Goal: Transaction & Acquisition: Purchase product/service

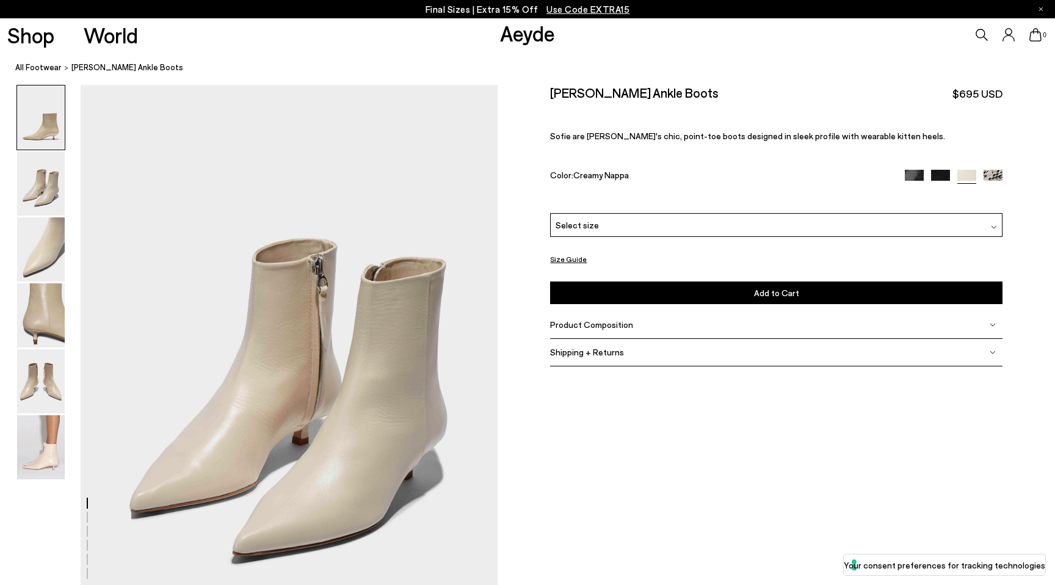
scroll to position [559, 0]
click at [32, 68] on link "All Footwear" at bounding box center [38, 67] width 46 height 13
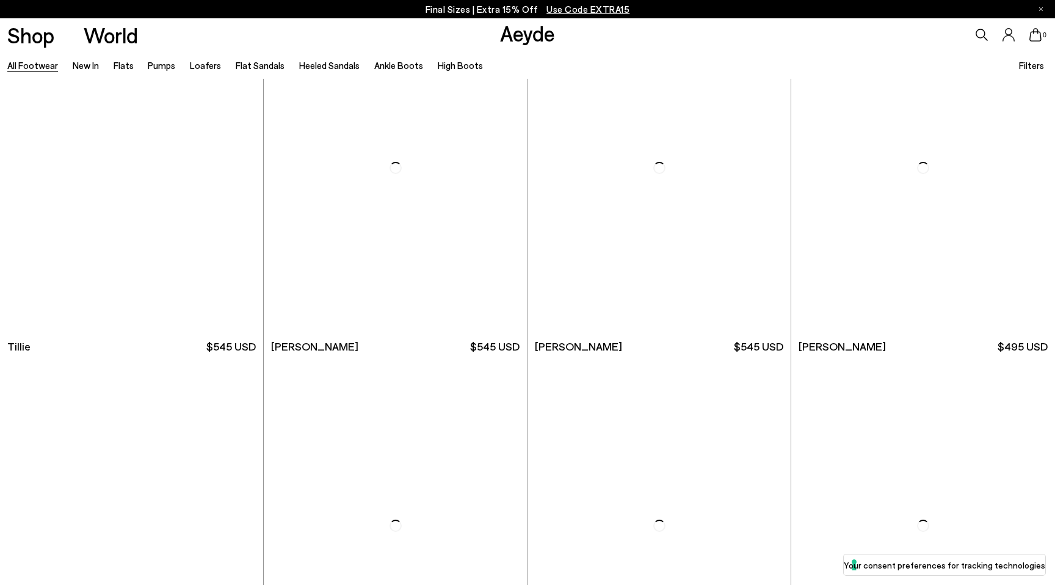
scroll to position [4352, 0]
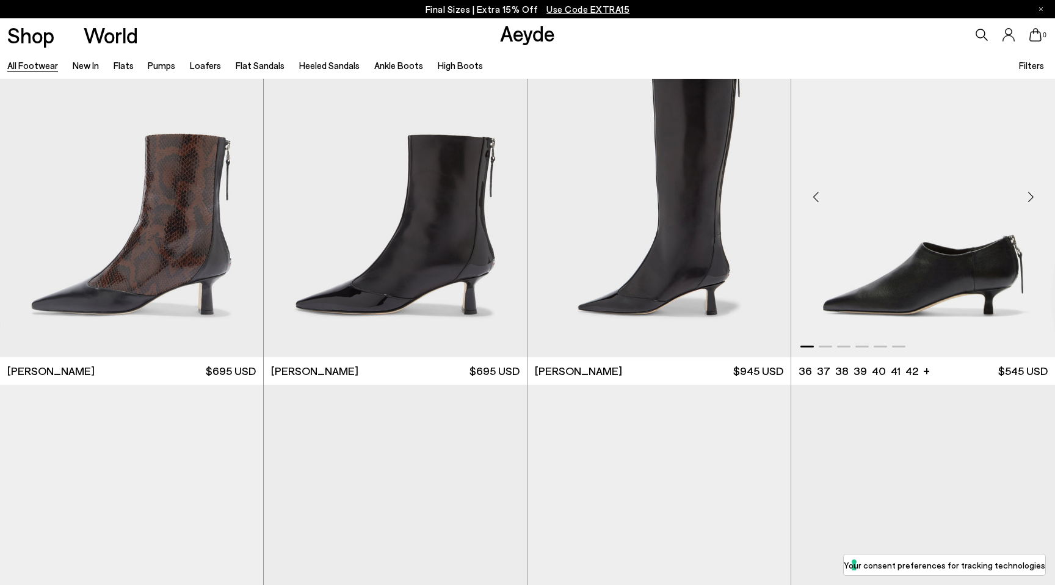
click at [1031, 197] on div "Next slide" at bounding box center [1031, 196] width 37 height 37
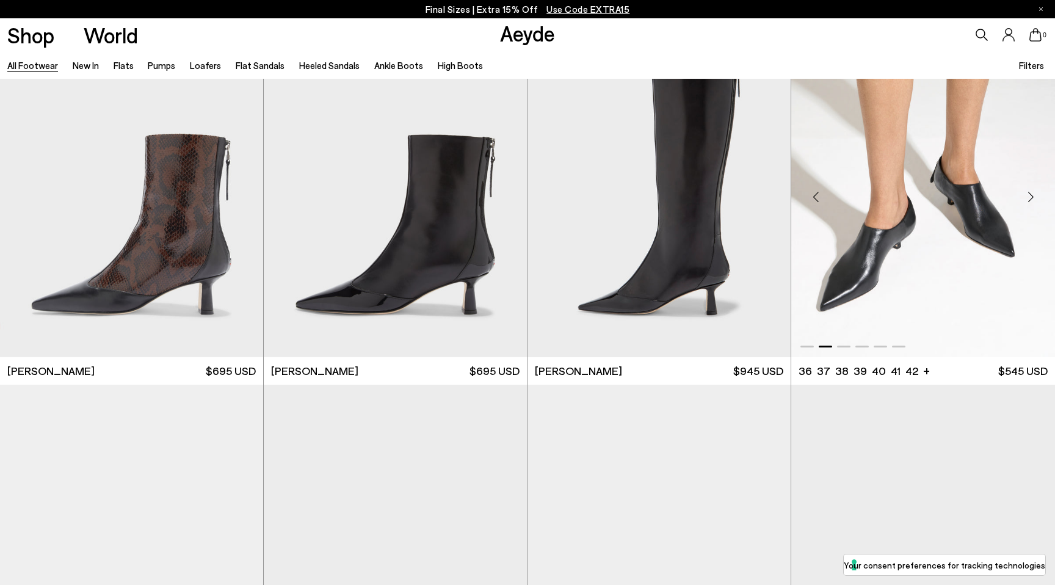
click at [1031, 197] on div "Next slide" at bounding box center [1031, 196] width 37 height 37
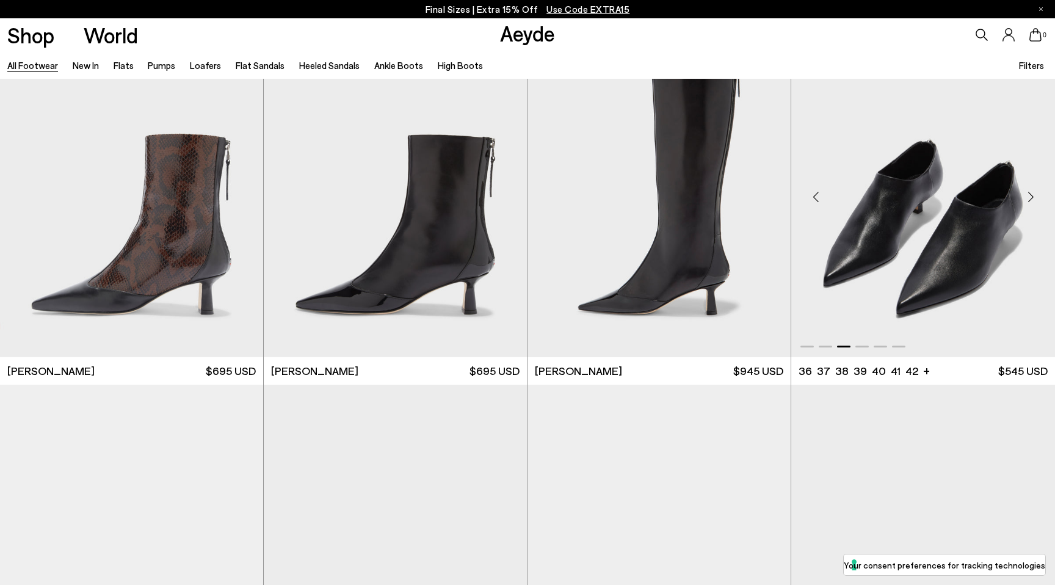
click at [1031, 197] on div "Next slide" at bounding box center [1031, 196] width 37 height 37
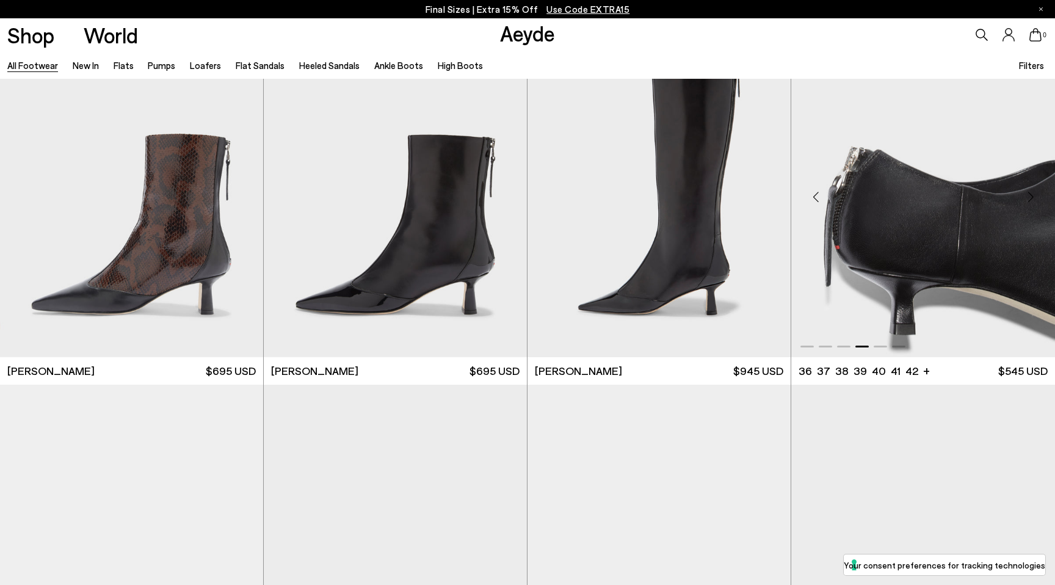
click at [1031, 197] on div "Next slide" at bounding box center [1031, 196] width 37 height 37
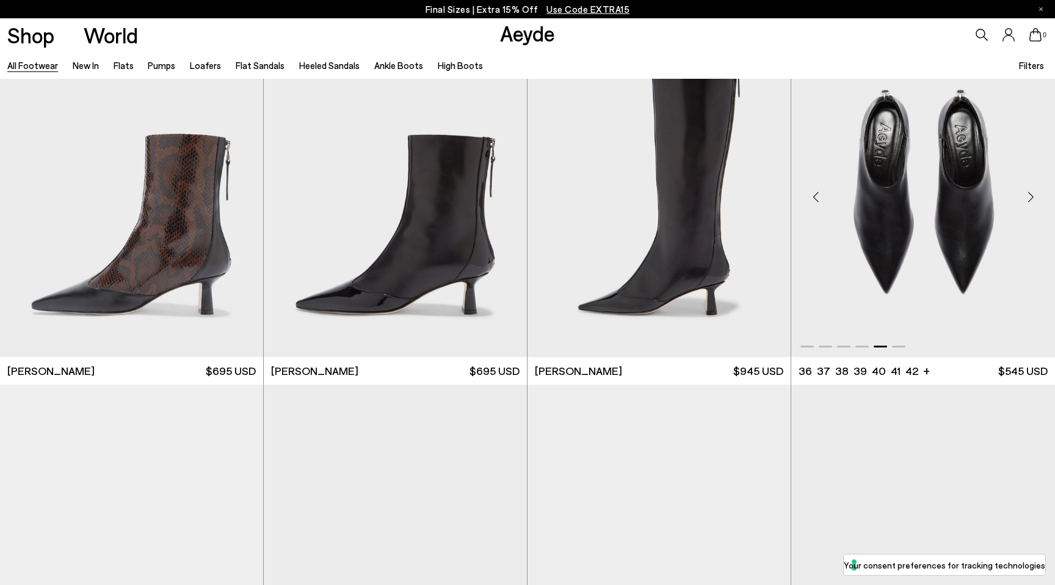
click at [1031, 197] on div "Next slide" at bounding box center [1031, 196] width 37 height 37
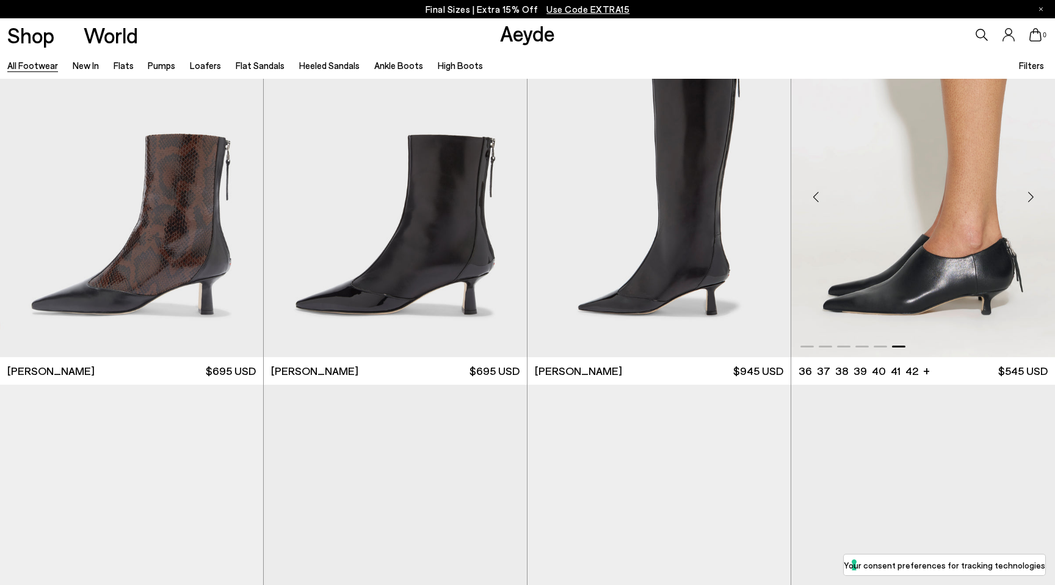
click at [1031, 197] on div "Next slide" at bounding box center [1031, 196] width 37 height 37
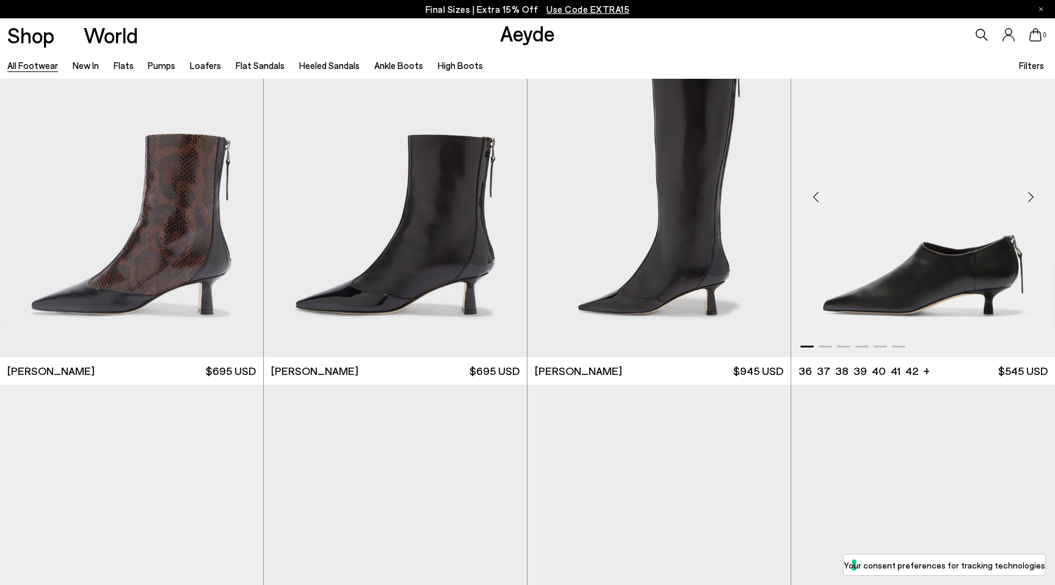
click at [1031, 197] on div "Next slide" at bounding box center [1031, 196] width 37 height 37
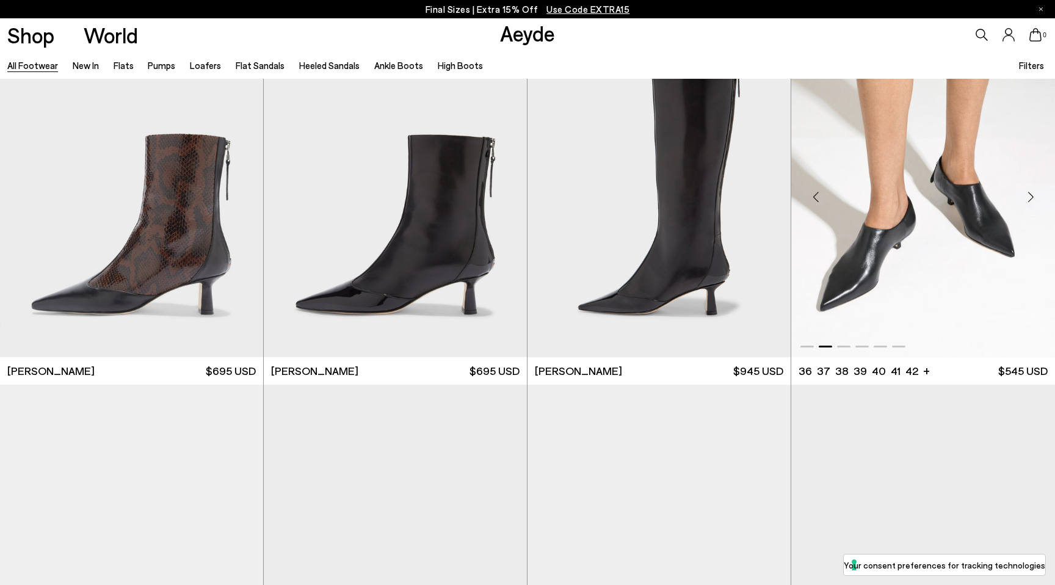
click at [1031, 197] on div "Next slide" at bounding box center [1031, 196] width 37 height 37
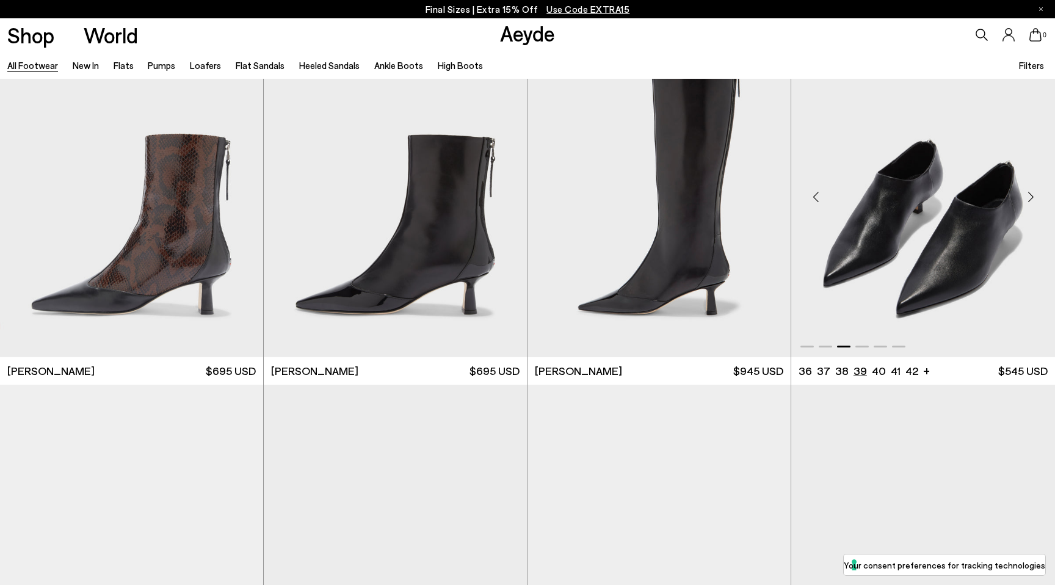
click at [857, 368] on li "39" at bounding box center [860, 370] width 13 height 15
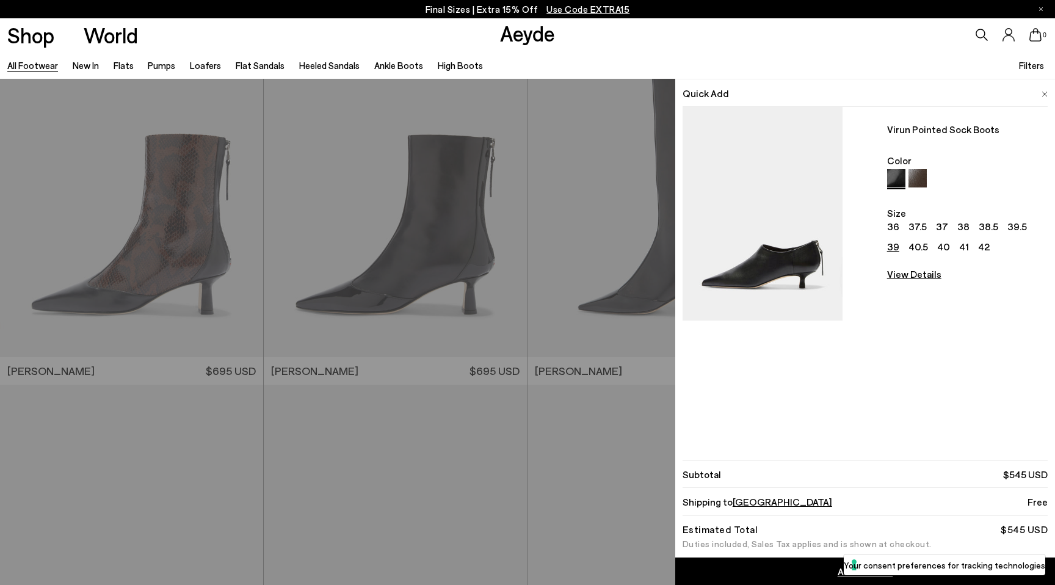
click at [922, 177] on img at bounding box center [918, 178] width 18 height 18
click at [523, 393] on div "Quick Add Virun Pointed Sock Boots Color Size 36 37.5 37 38 38.5 39.5 39 40.5 4…" at bounding box center [527, 332] width 1055 height 506
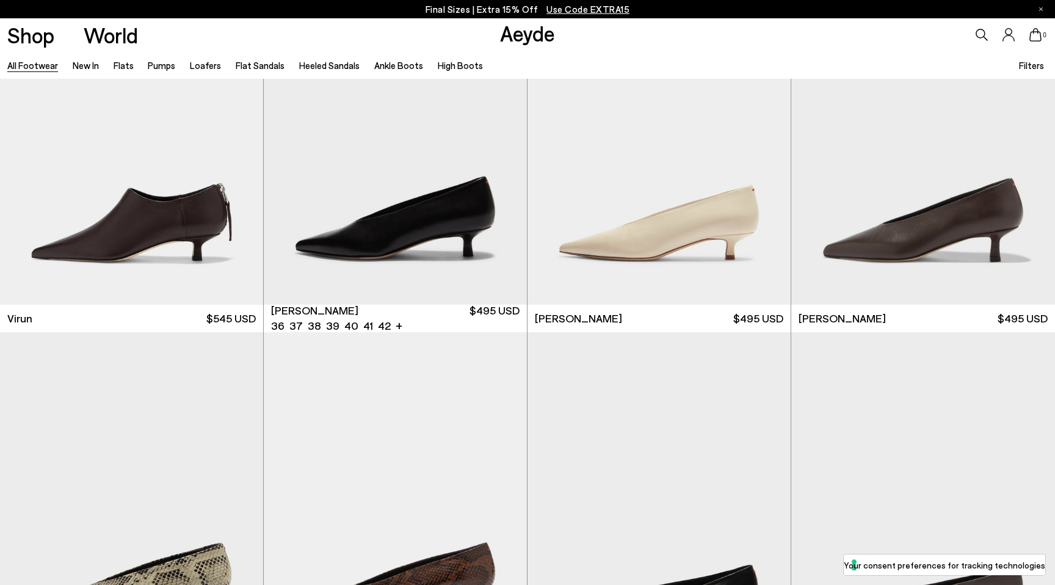
scroll to position [4767, 0]
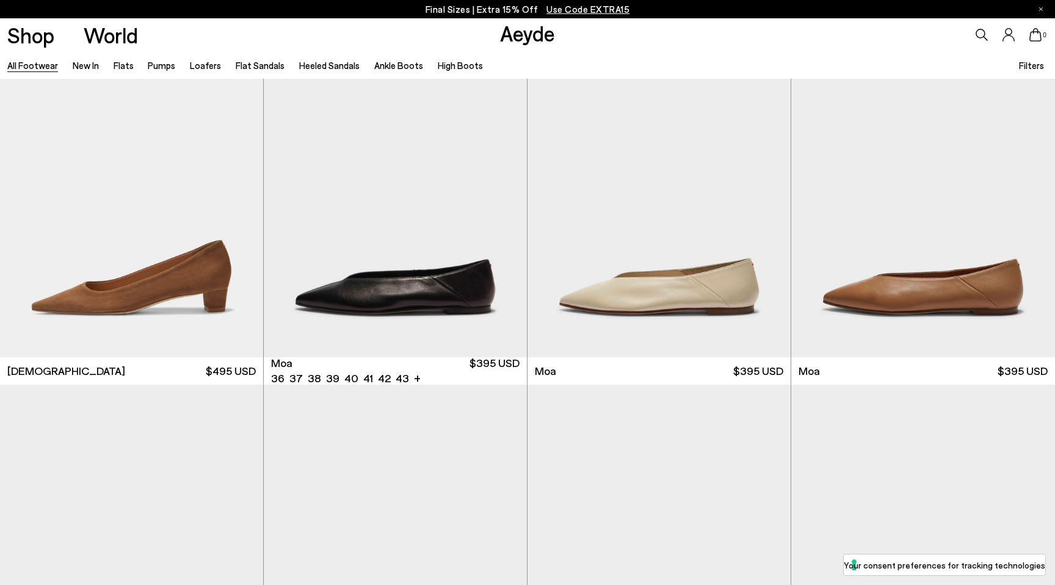
scroll to position [5787, 0]
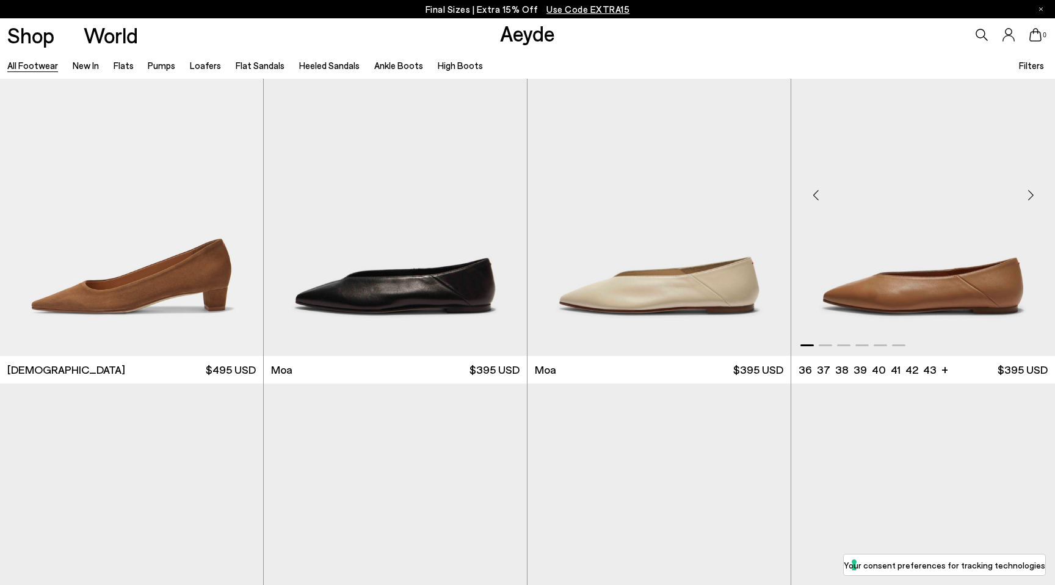
click at [1030, 193] on div "Next slide" at bounding box center [1031, 195] width 37 height 37
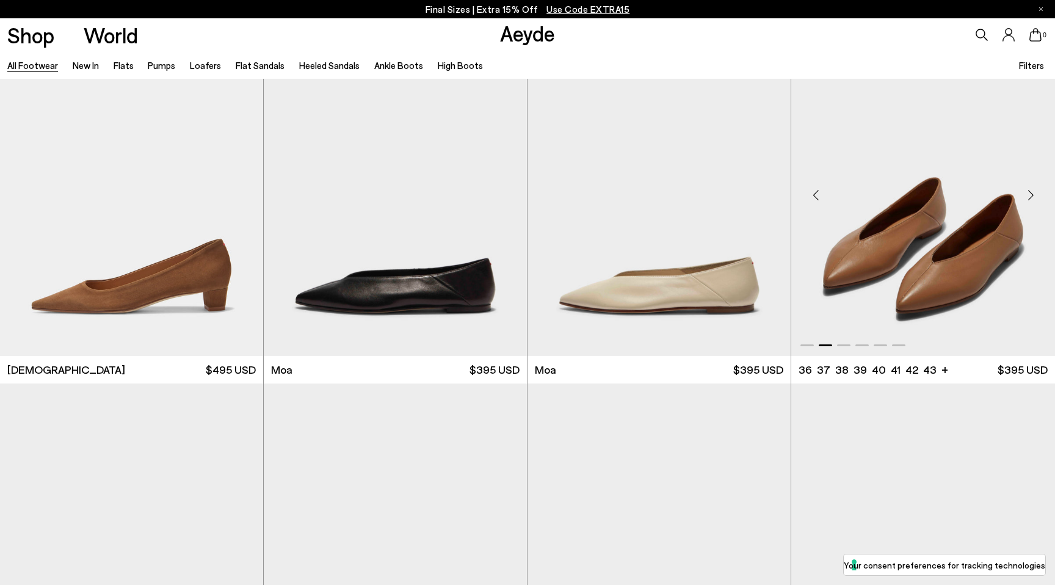
click at [1030, 193] on div "Next slide" at bounding box center [1031, 195] width 37 height 37
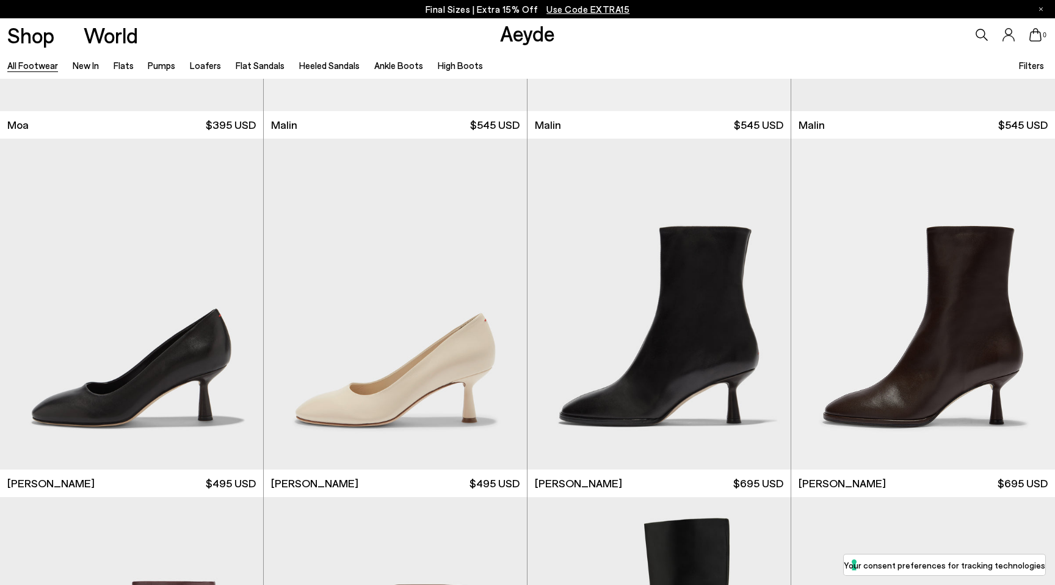
scroll to position [6906, 0]
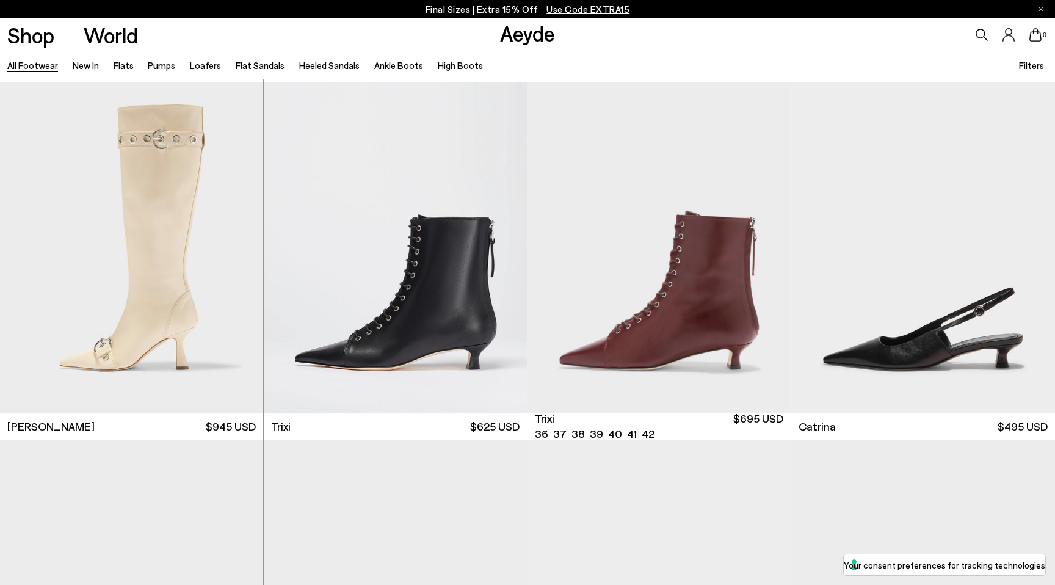
scroll to position [9052, 0]
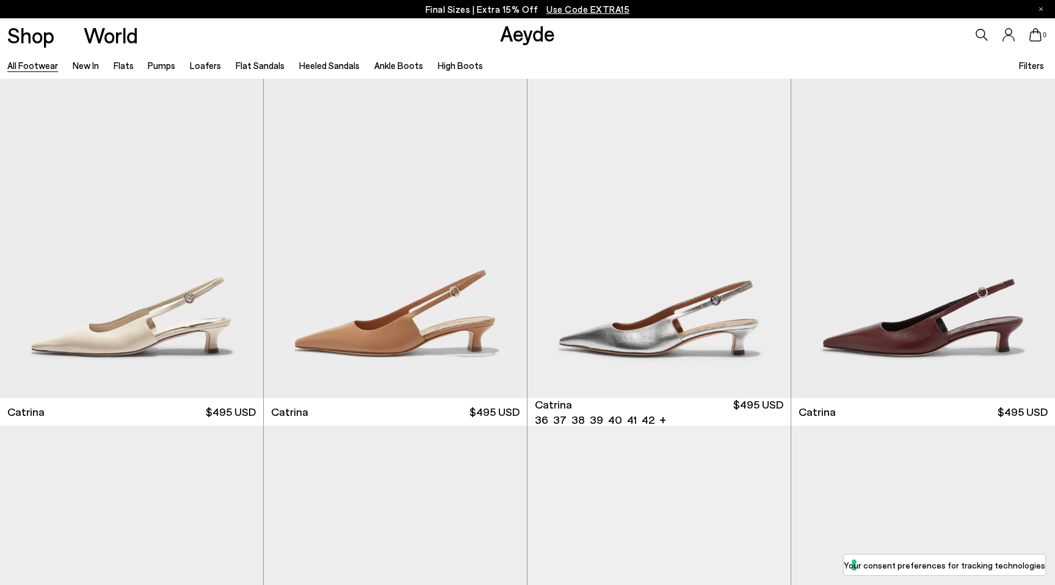
scroll to position [9345, 0]
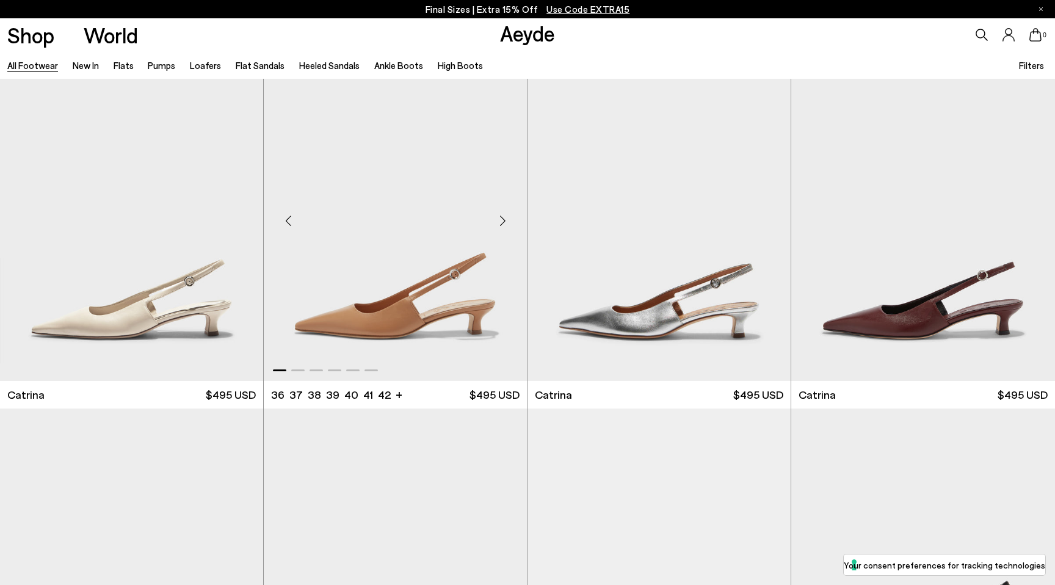
click at [504, 217] on div "Next slide" at bounding box center [502, 221] width 37 height 37
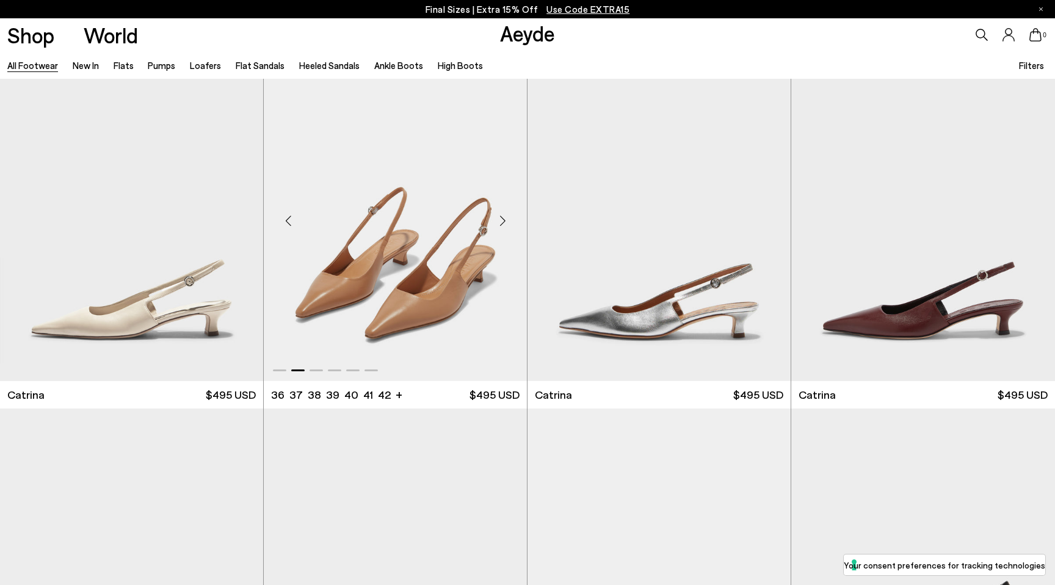
click at [504, 217] on div "Next slide" at bounding box center [502, 221] width 37 height 37
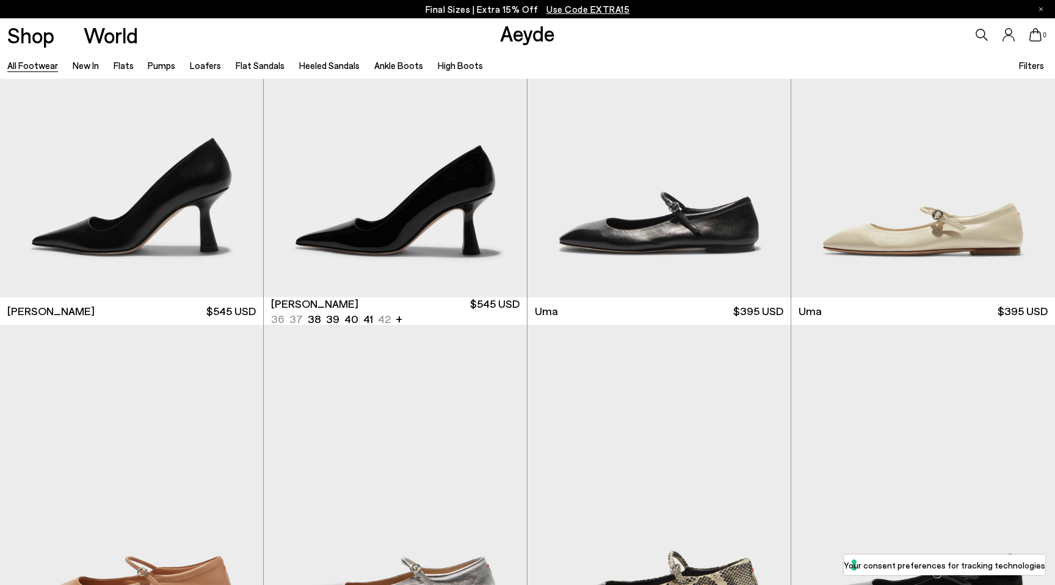
scroll to position [10501, 0]
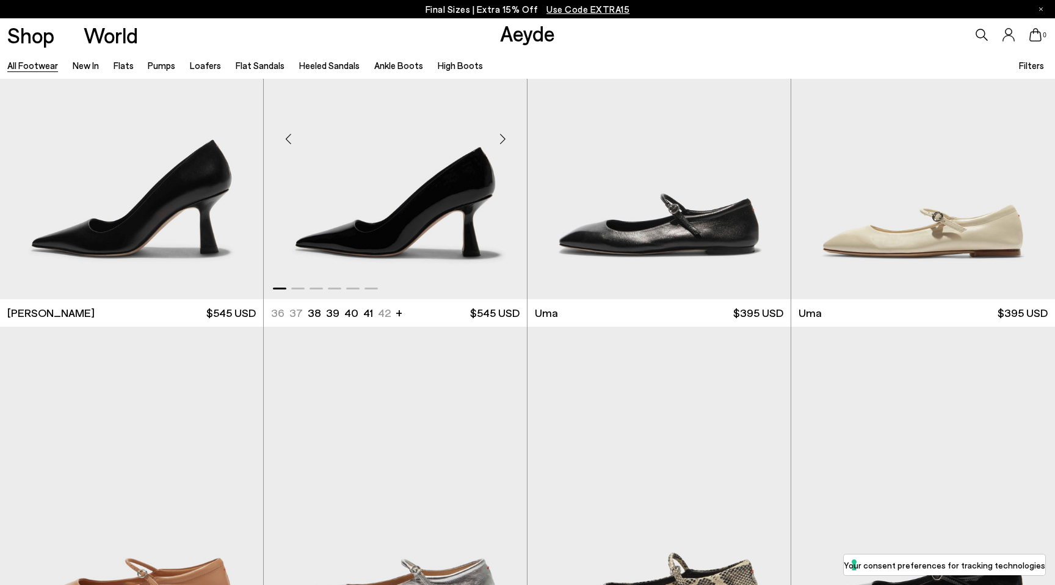
click at [503, 140] on div "Next slide" at bounding box center [502, 139] width 37 height 37
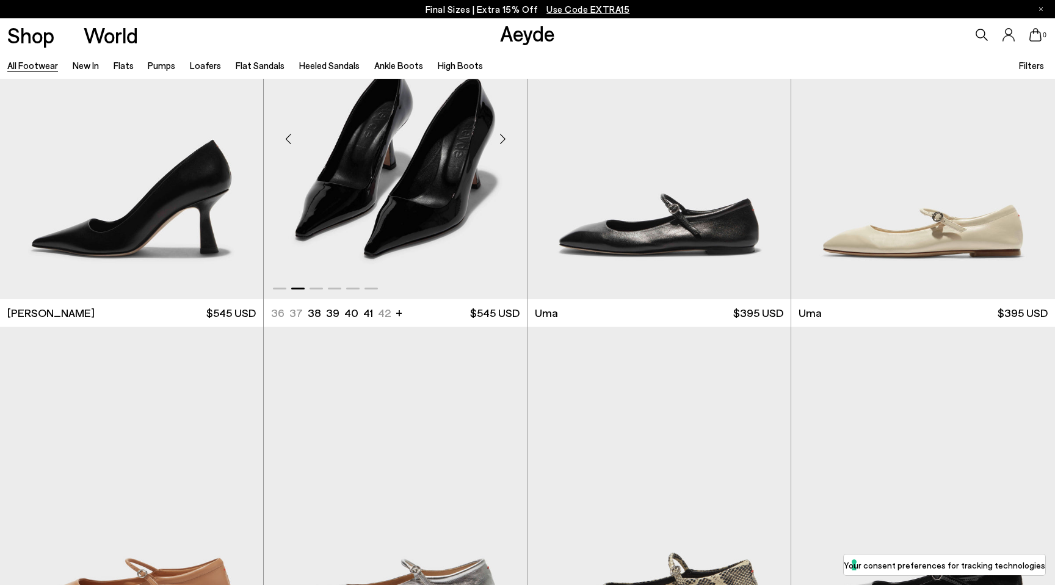
click at [503, 140] on div "Next slide" at bounding box center [502, 139] width 37 height 37
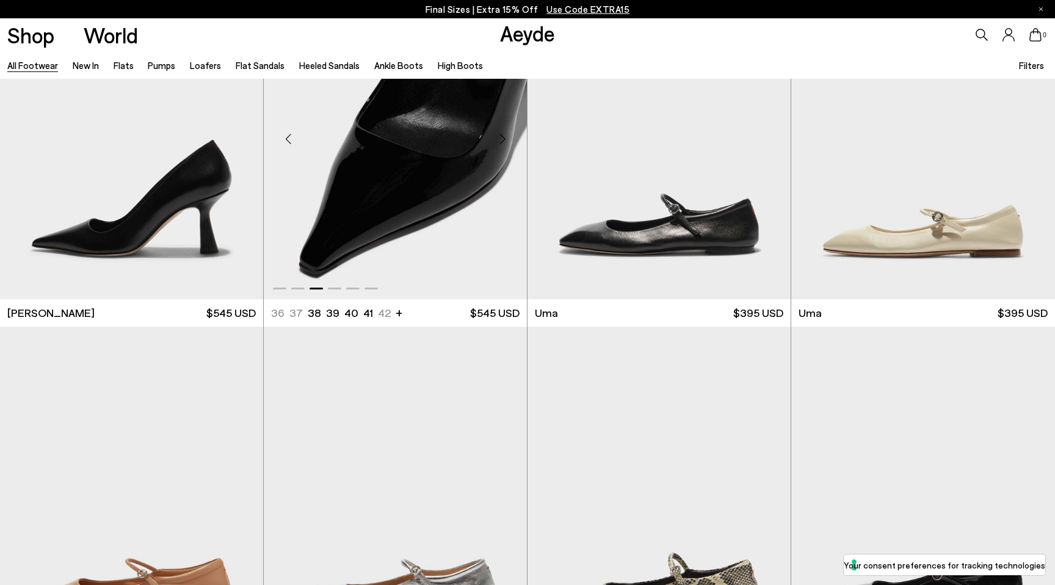
click at [503, 140] on div "Next slide" at bounding box center [502, 139] width 37 height 37
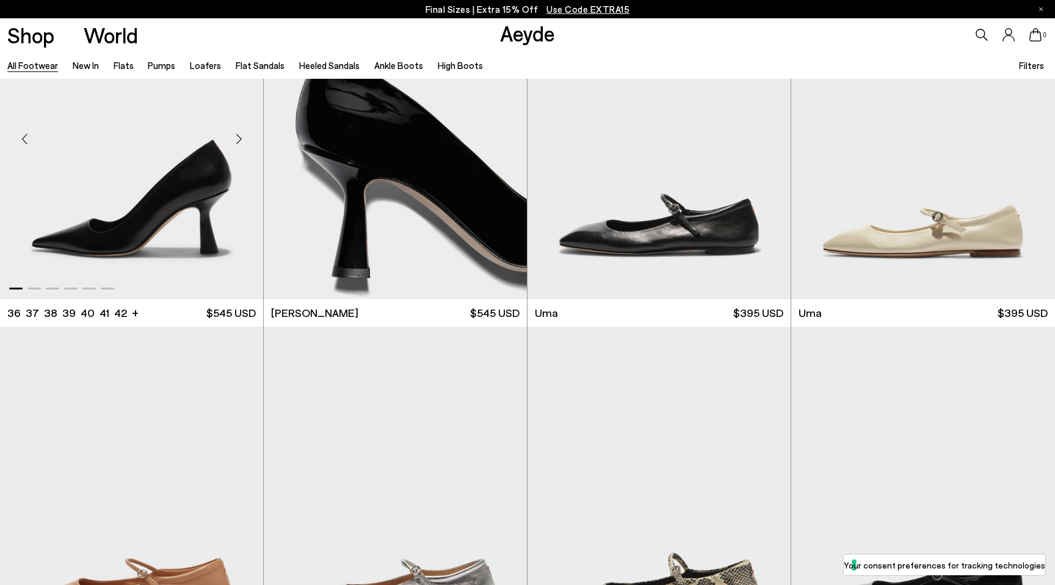
click at [239, 136] on div "Next slide" at bounding box center [238, 139] width 37 height 37
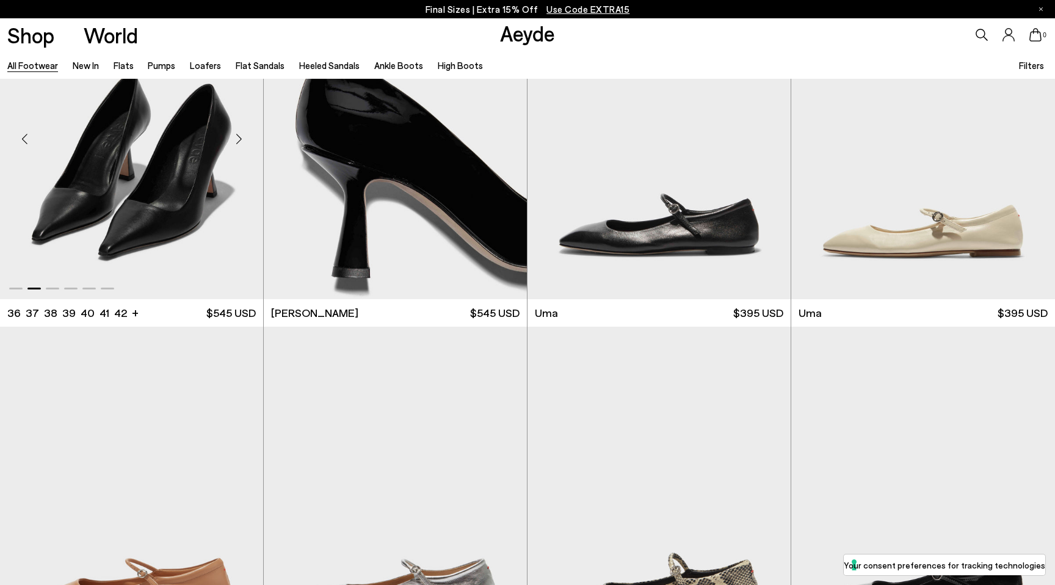
click at [239, 136] on div "Next slide" at bounding box center [238, 139] width 37 height 37
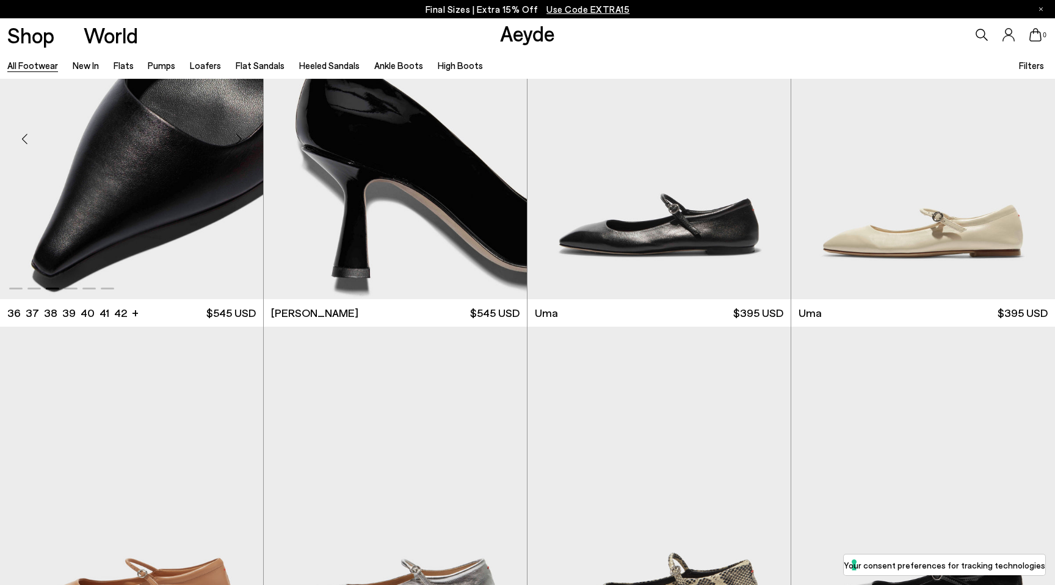
click at [239, 136] on div "Next slide" at bounding box center [238, 139] width 37 height 37
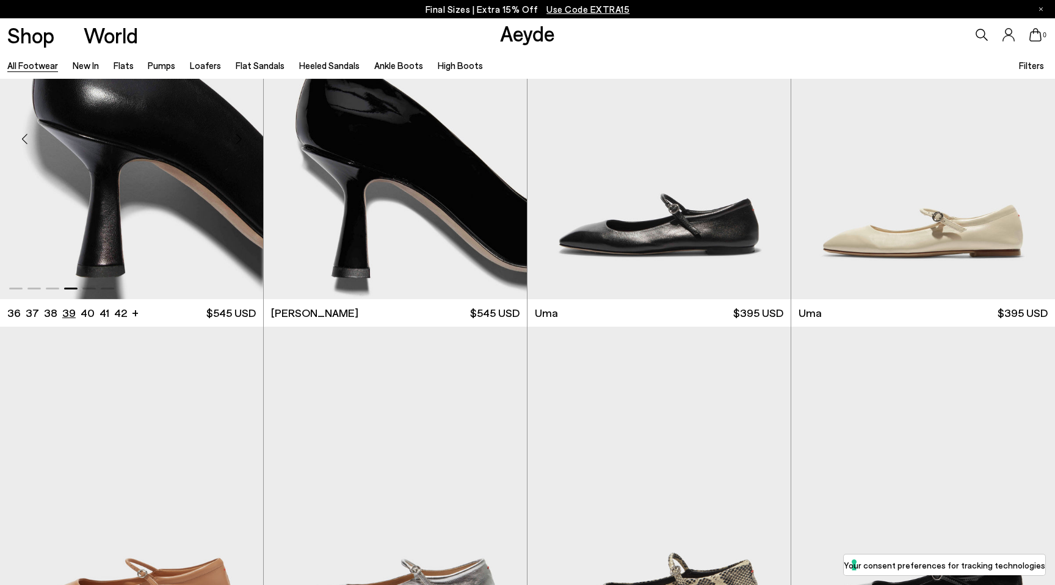
click at [67, 310] on li "39" at bounding box center [68, 312] width 13 height 15
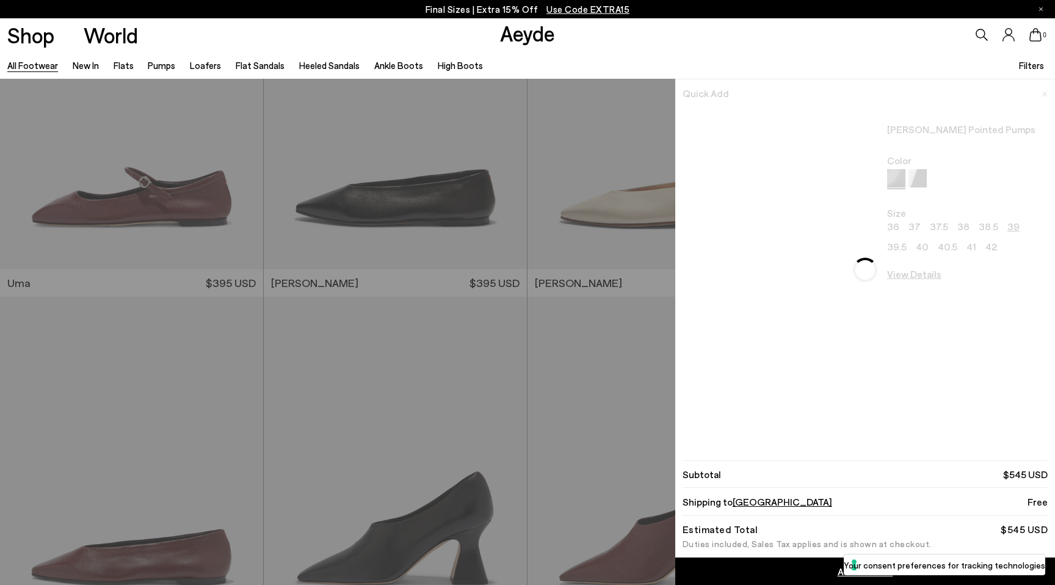
scroll to position [11267, 0]
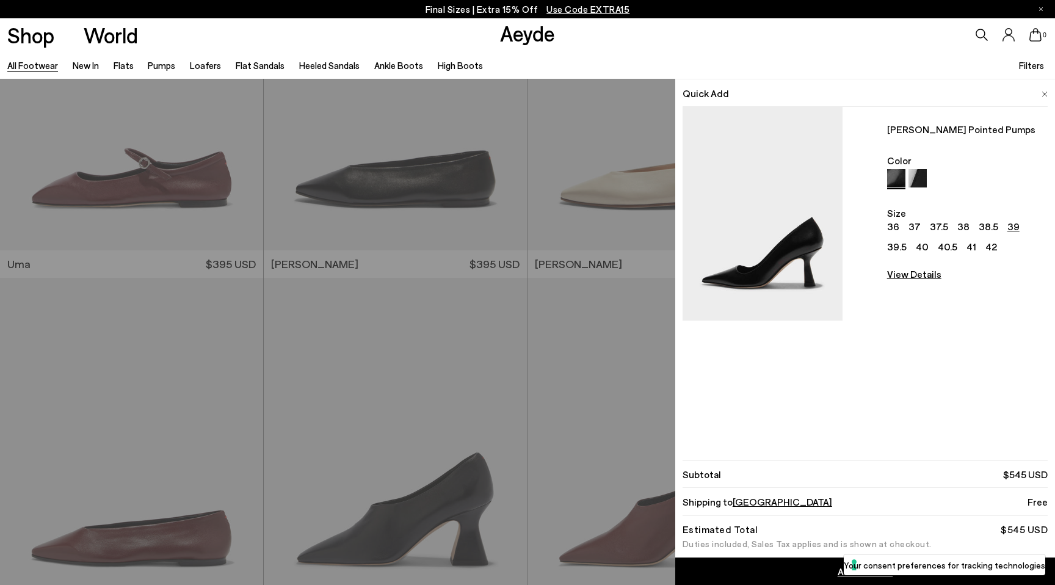
click at [325, 443] on div "Quick Add [PERSON_NAME][GEOGRAPHIC_DATA] Color Size 36 37 37.5 38 38.5 39 39.5 …" at bounding box center [527, 332] width 1055 height 506
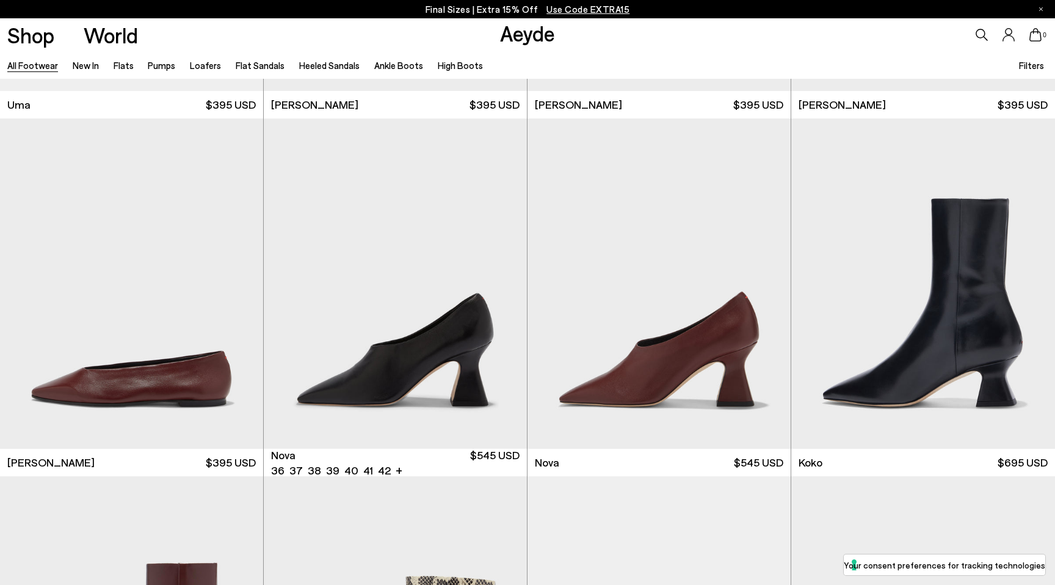
scroll to position [11494, 0]
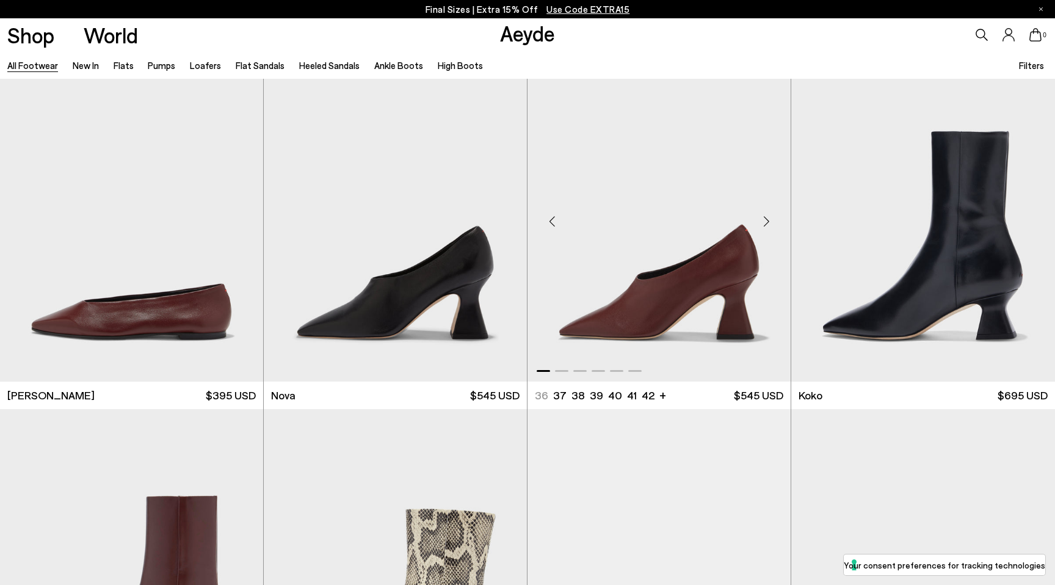
click at [765, 223] on div "Next slide" at bounding box center [766, 221] width 37 height 37
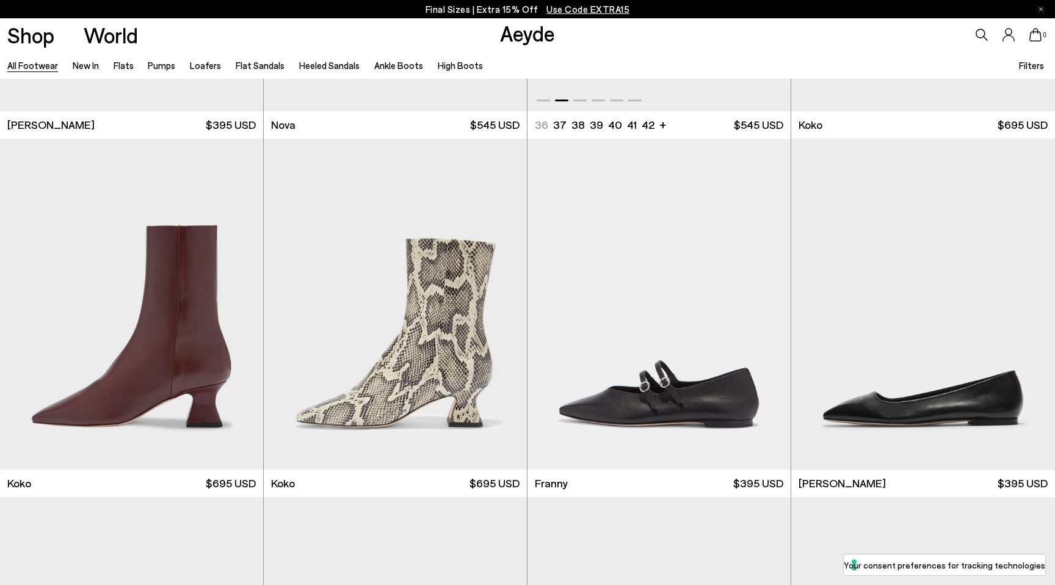
scroll to position [11766, 0]
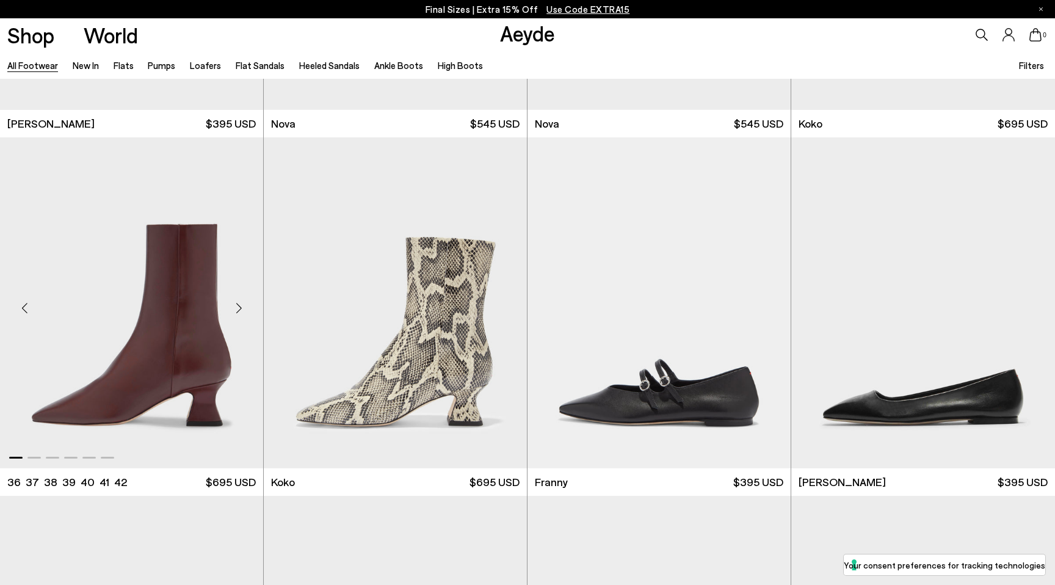
click at [239, 306] on div "Next slide" at bounding box center [238, 308] width 37 height 37
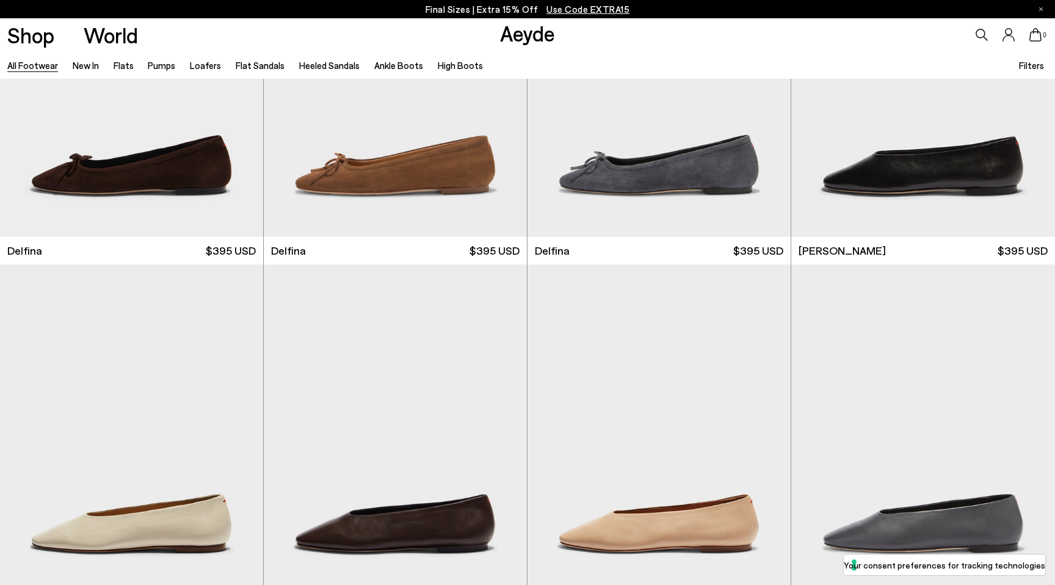
scroll to position [13148, 0]
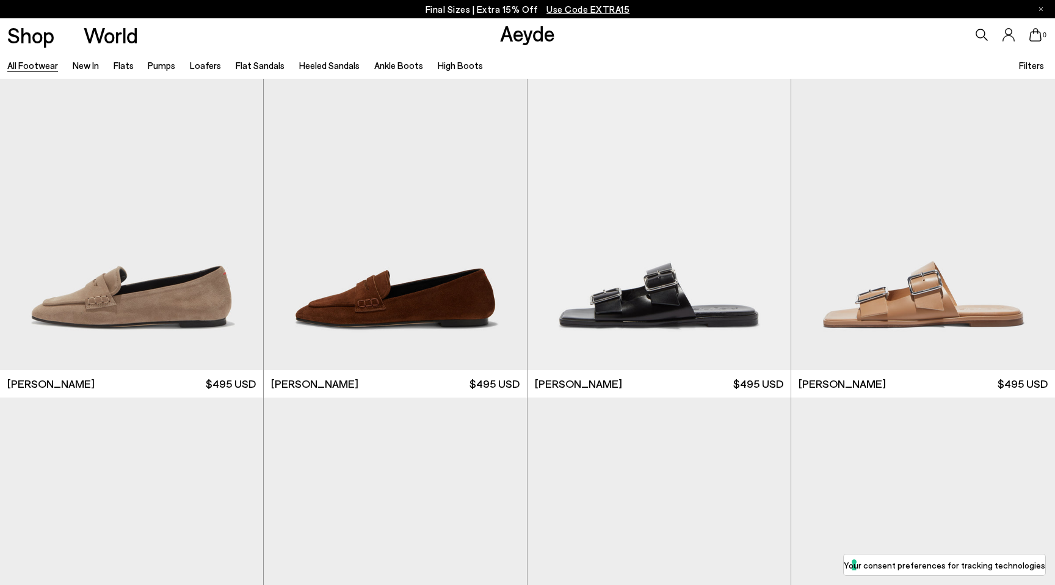
scroll to position [14870, 0]
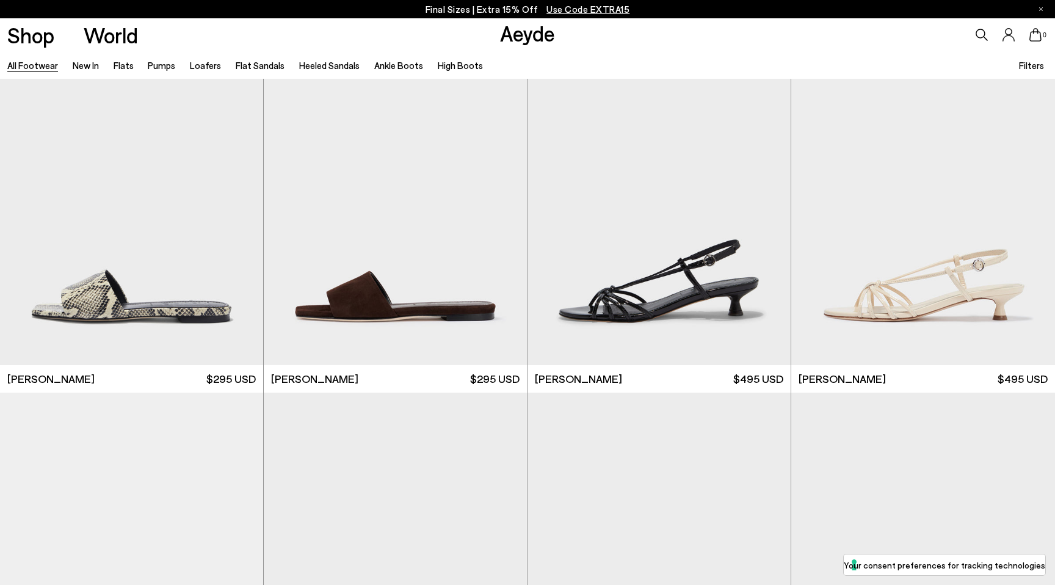
scroll to position [19395, 0]
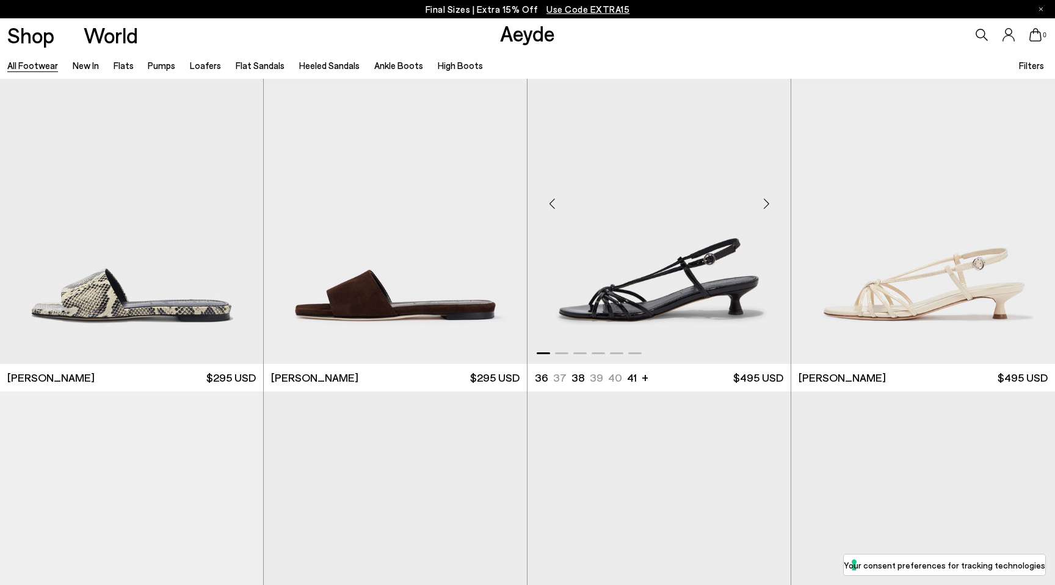
click at [770, 198] on div "Next slide" at bounding box center [766, 203] width 37 height 37
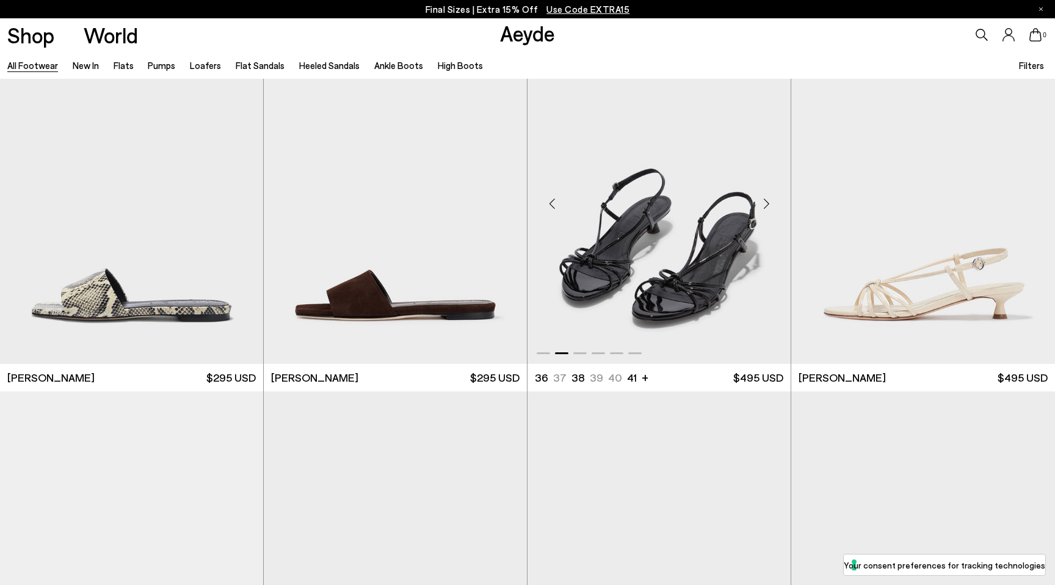
click at [770, 198] on div "Next slide" at bounding box center [766, 203] width 37 height 37
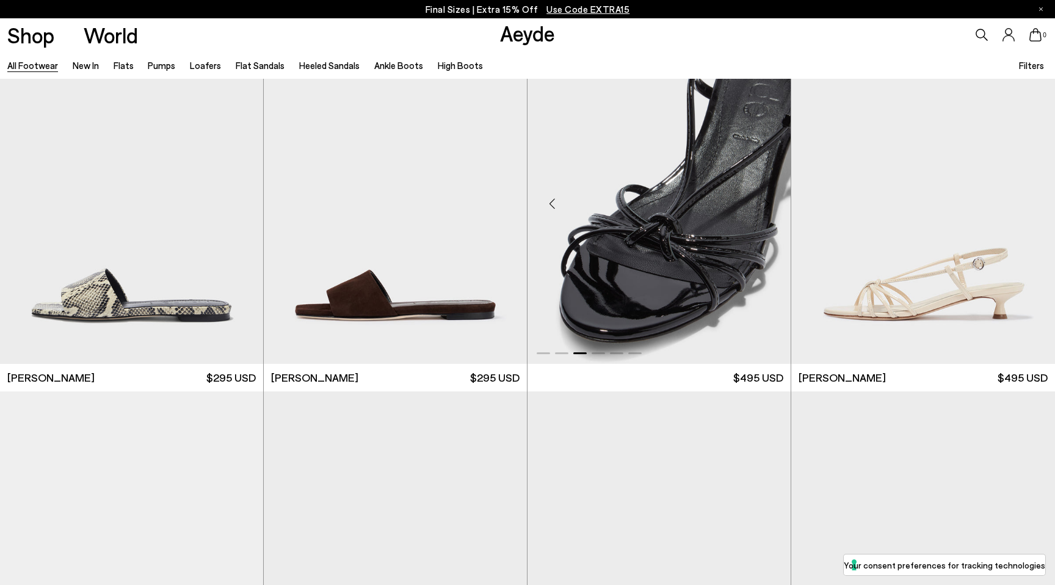
scroll to position [19828, 0]
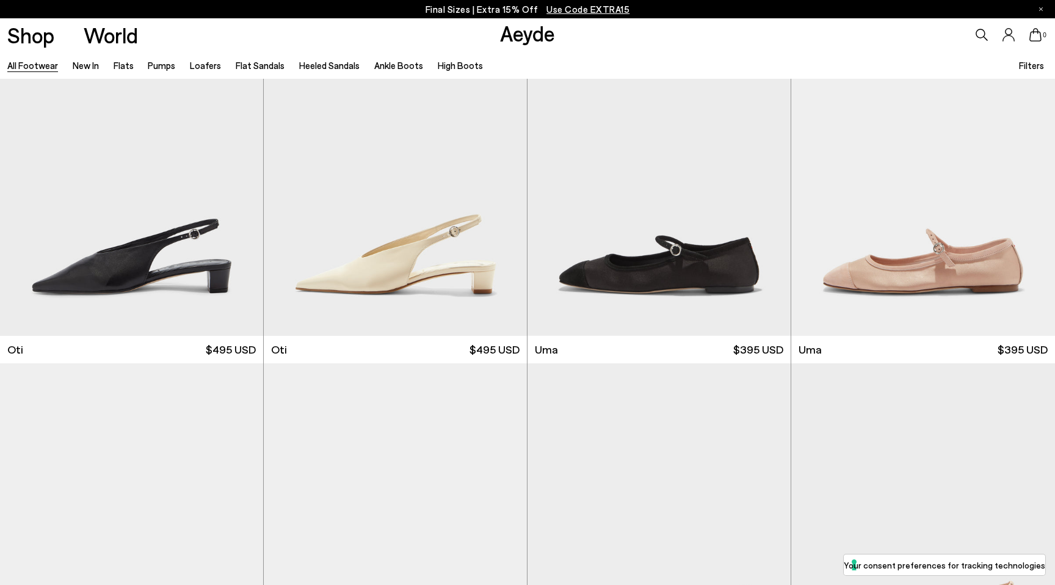
scroll to position [21608, 0]
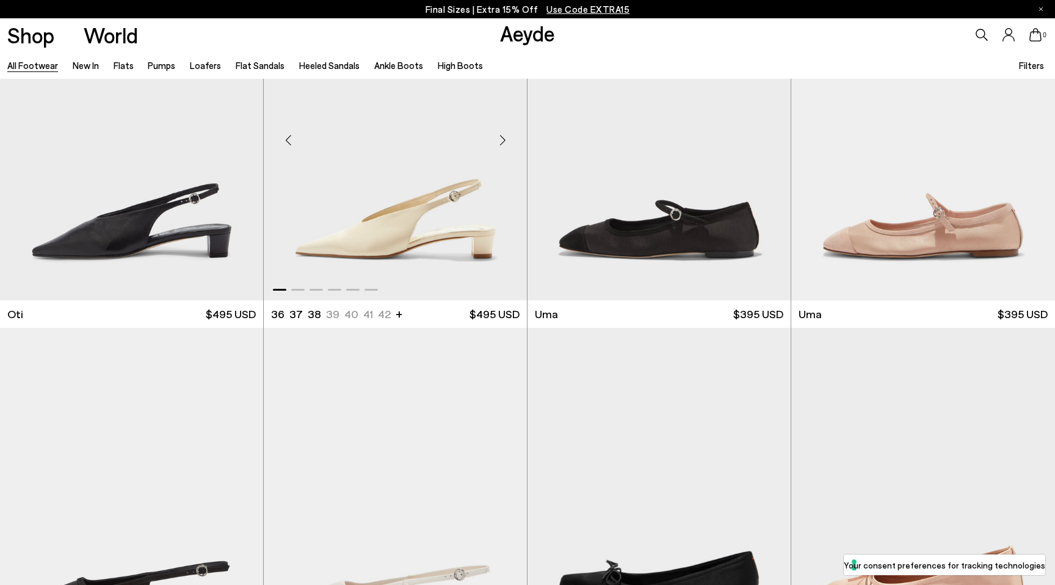
click at [504, 139] on div "Next slide" at bounding box center [502, 140] width 37 height 37
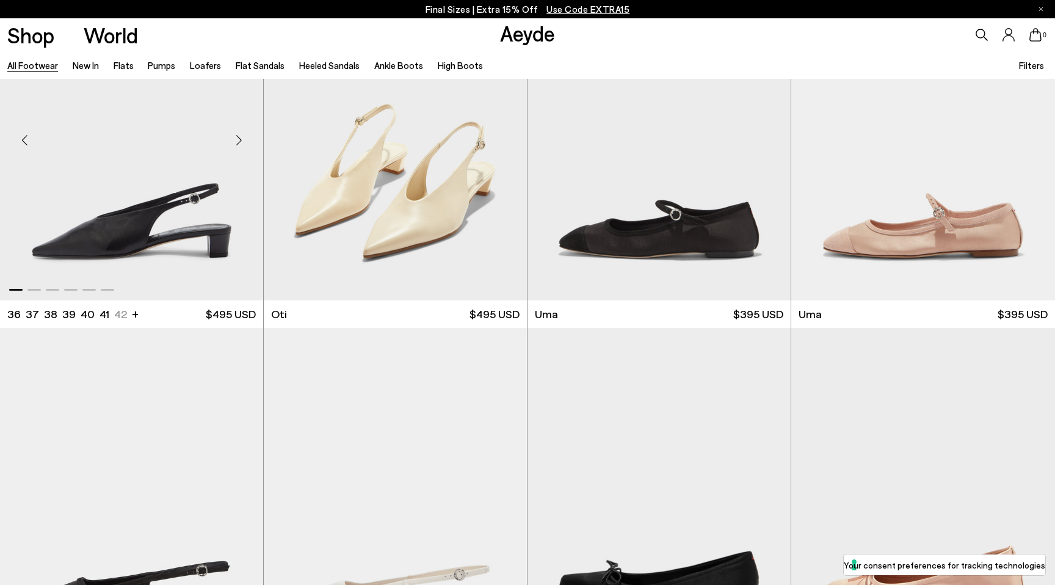
click at [238, 141] on div "Next slide" at bounding box center [238, 140] width 37 height 37
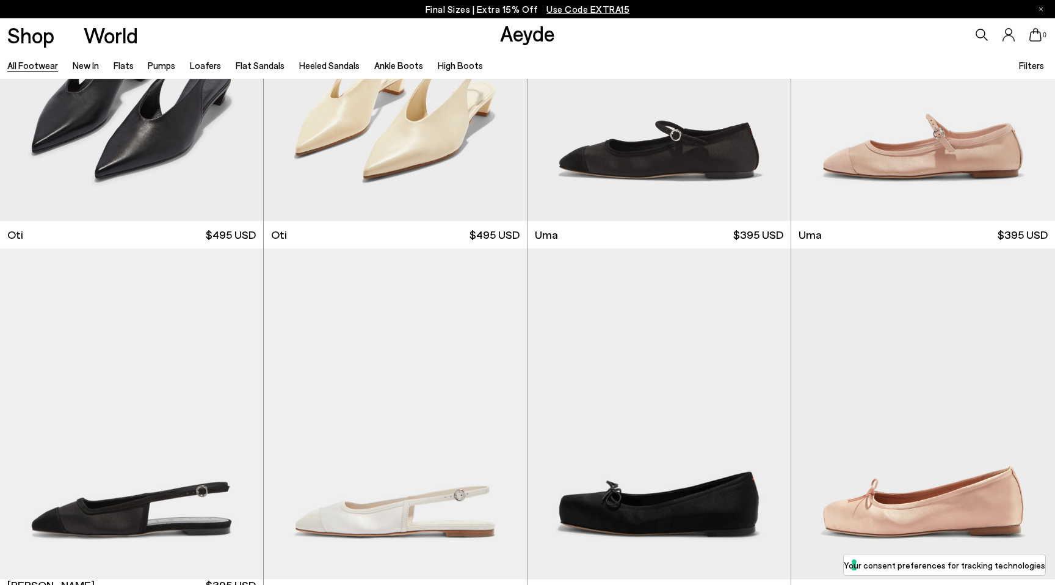
scroll to position [17258, 0]
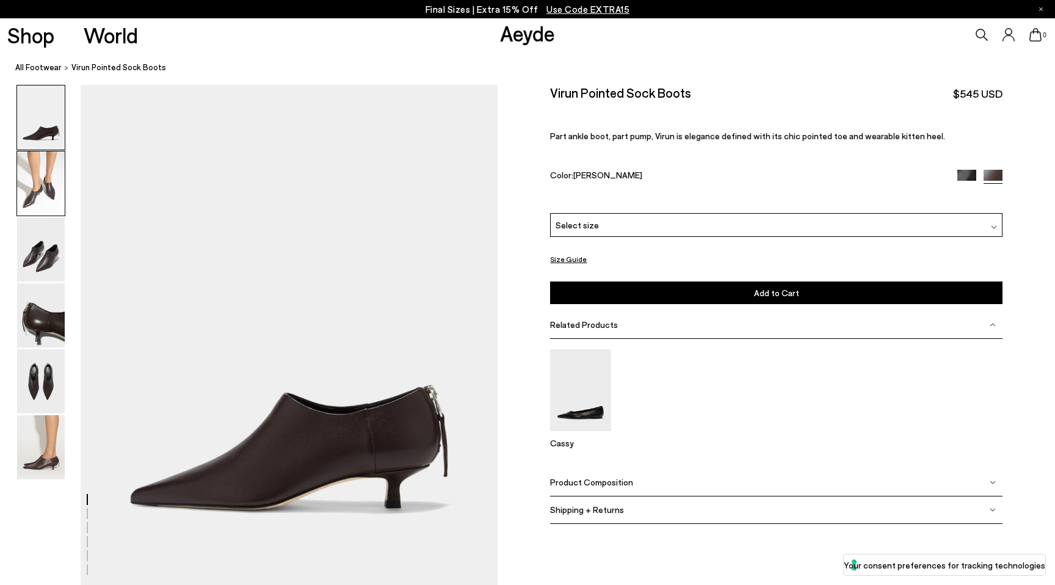
click at [39, 194] on img at bounding box center [41, 183] width 48 height 64
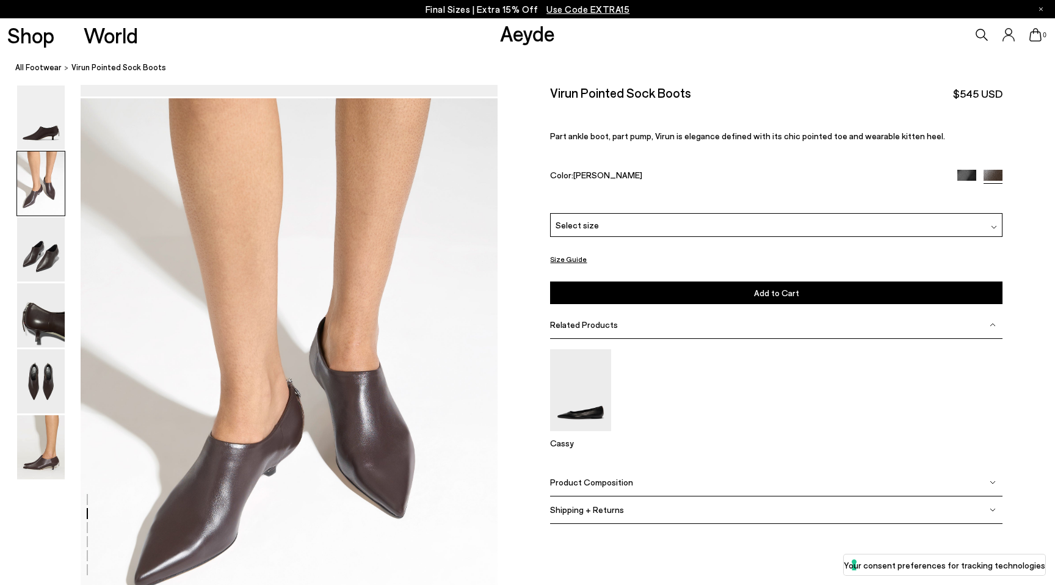
scroll to position [503, 0]
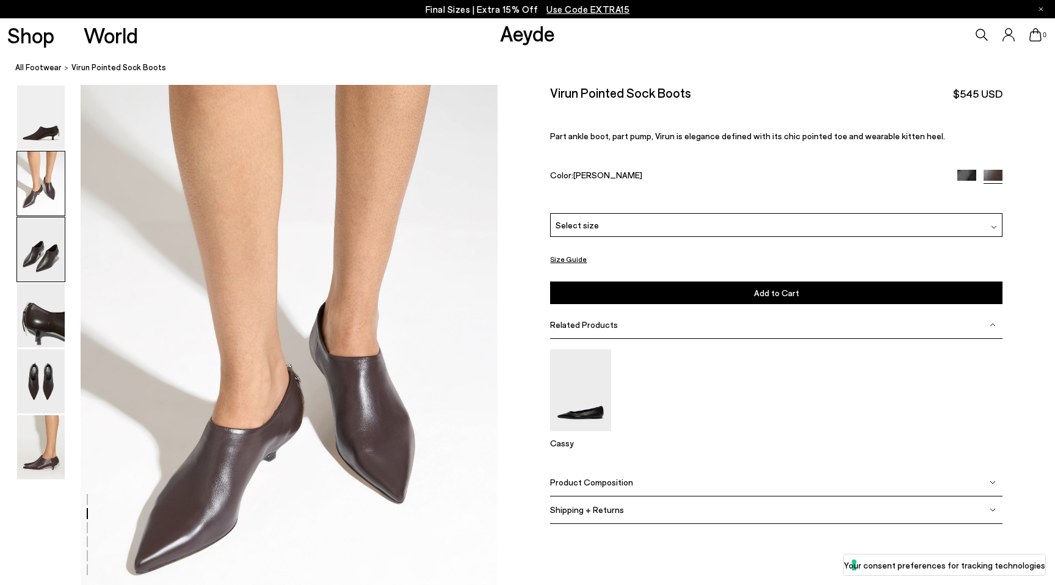
click at [45, 245] on img at bounding box center [41, 249] width 48 height 64
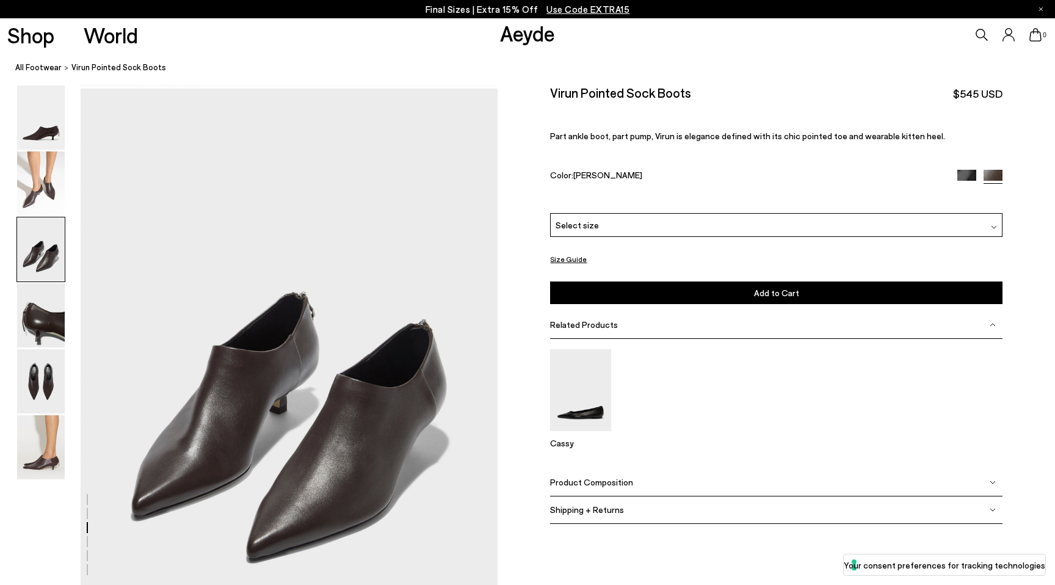
scroll to position [1062, 0]
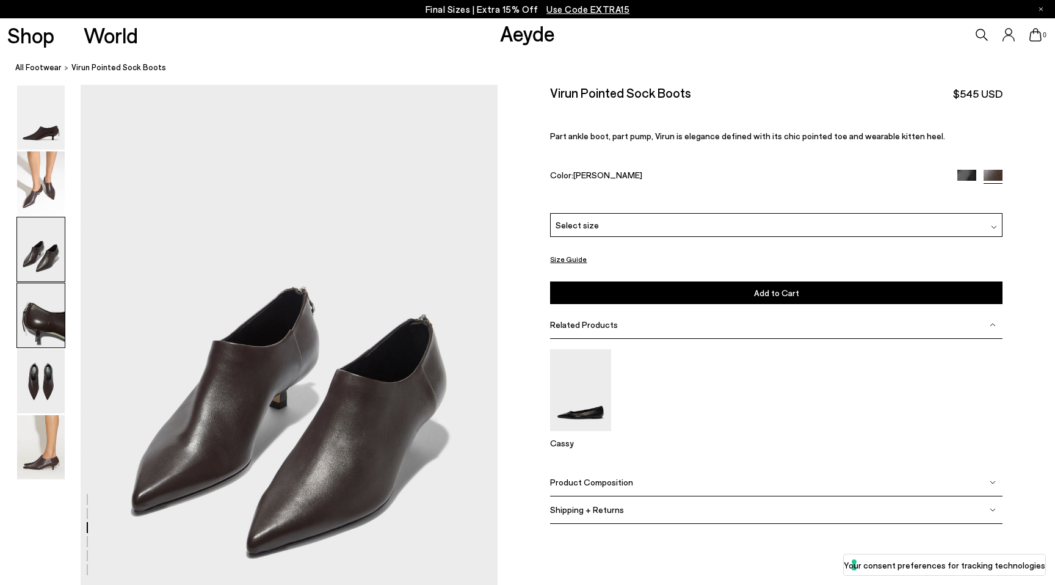
click at [49, 300] on img at bounding box center [41, 315] width 48 height 64
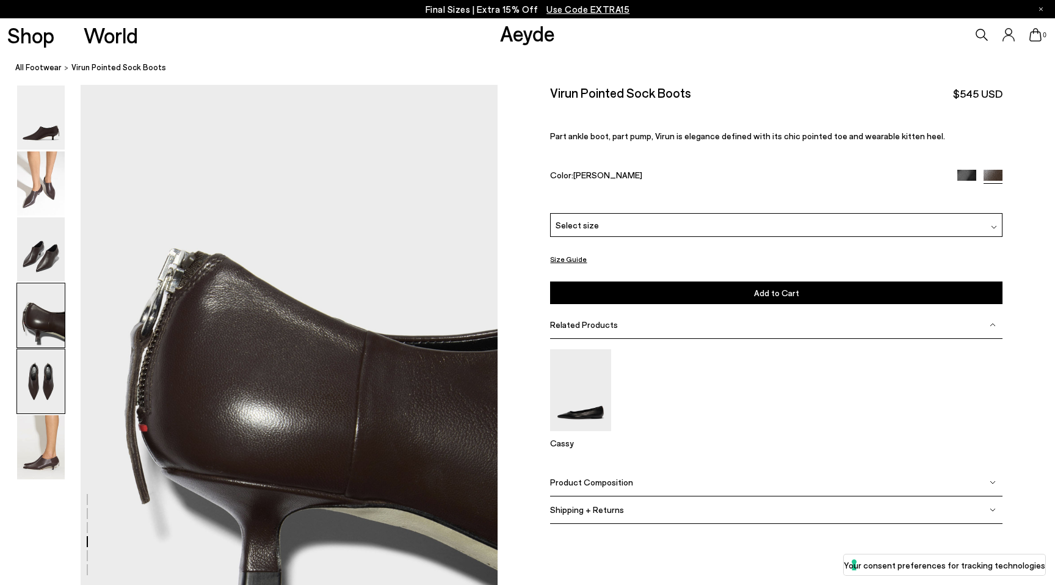
click at [47, 370] on img at bounding box center [41, 381] width 48 height 64
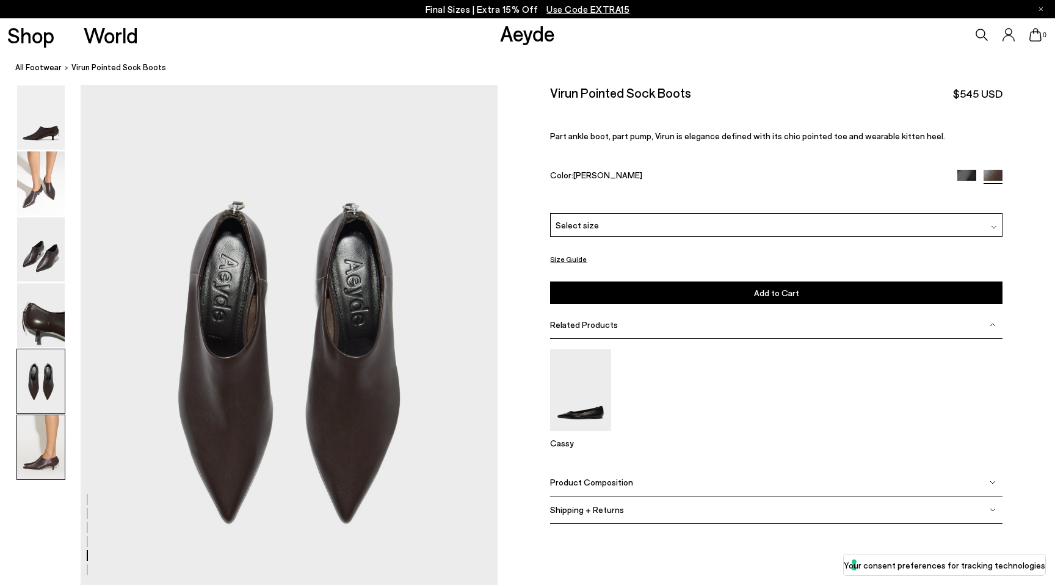
click at [37, 451] on img at bounding box center [41, 447] width 48 height 64
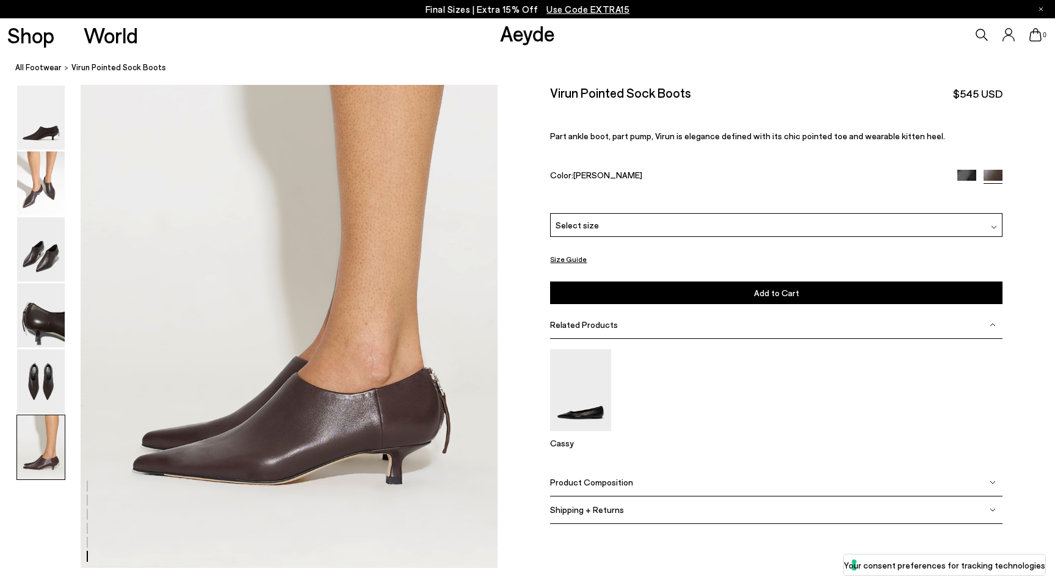
scroll to position [2819, 0]
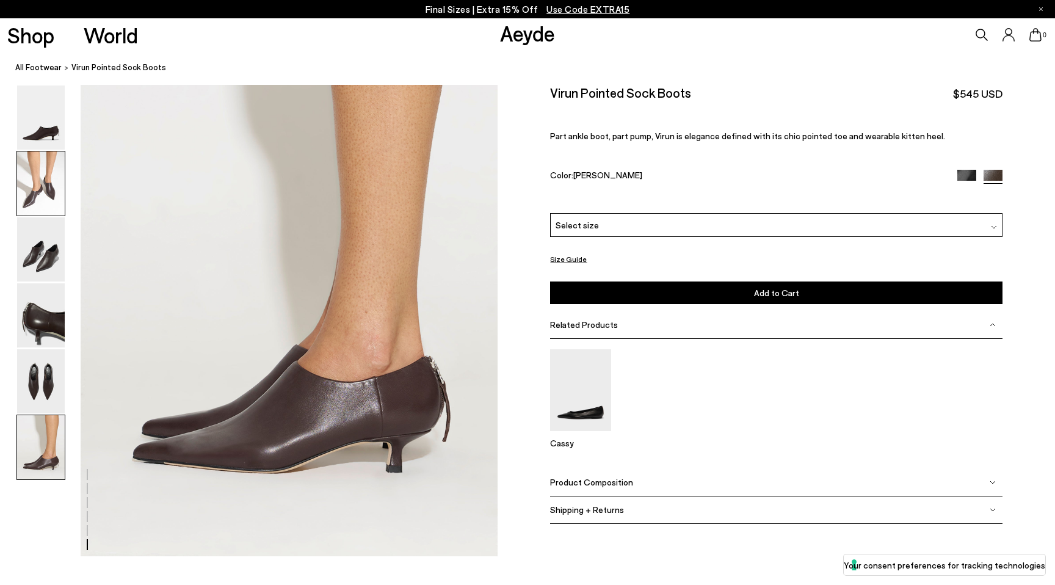
click at [37, 195] on img at bounding box center [41, 183] width 48 height 64
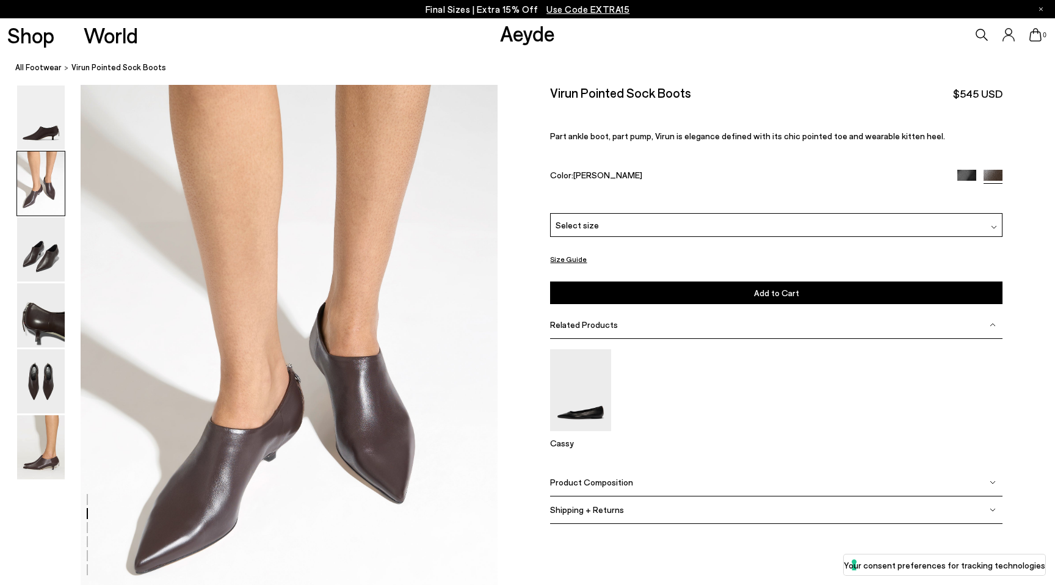
scroll to position [503, 0]
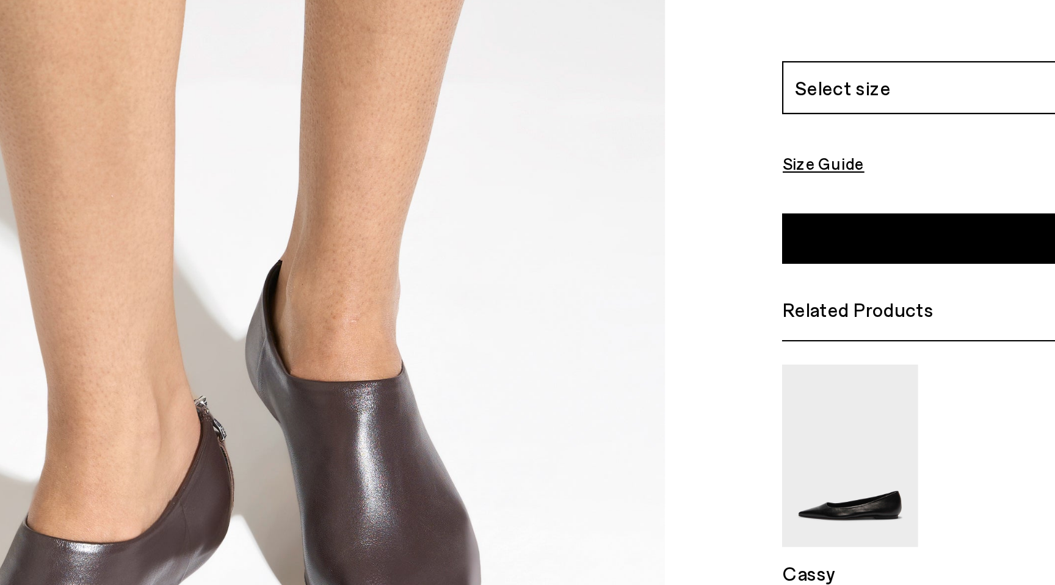
drag, startPoint x: 361, startPoint y: 337, endPoint x: 348, endPoint y: 388, distance: 53.5
